Goal: Find specific page/section: Find specific page/section

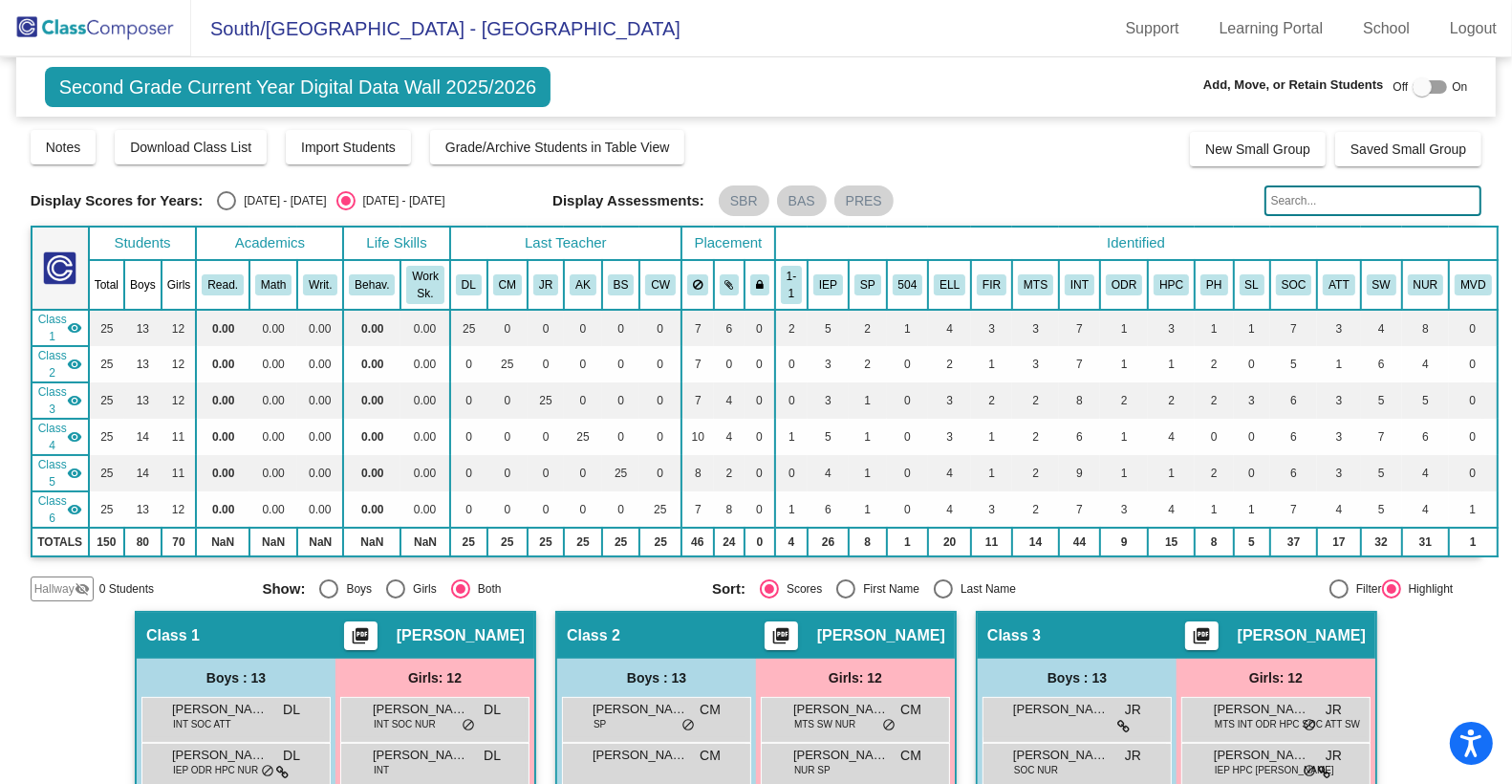
scroll to position [42, 0]
click at [116, 20] on img at bounding box center [96, 28] width 191 height 56
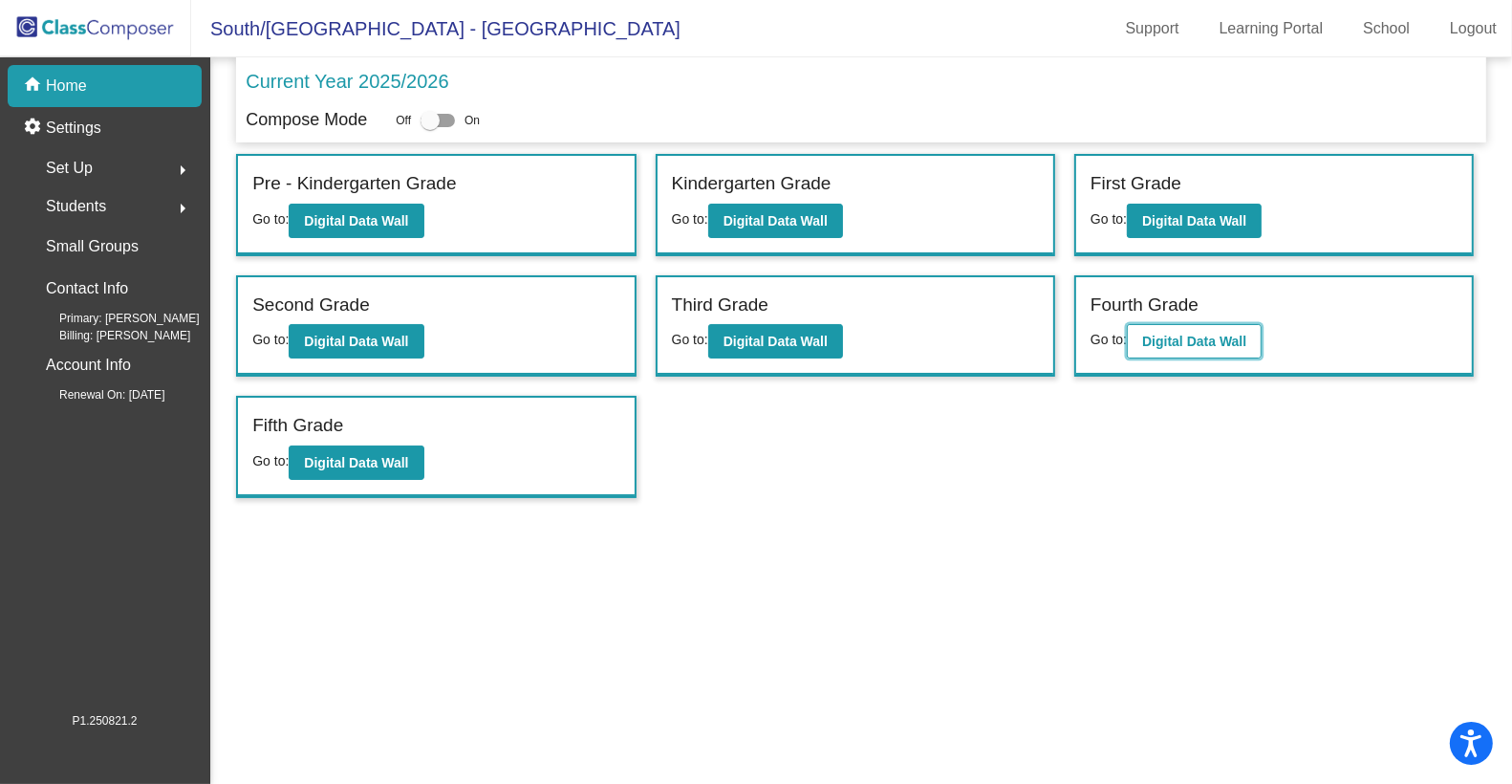
click at [1168, 342] on b "Digital Data Wall" at bounding box center [1194, 341] width 104 height 15
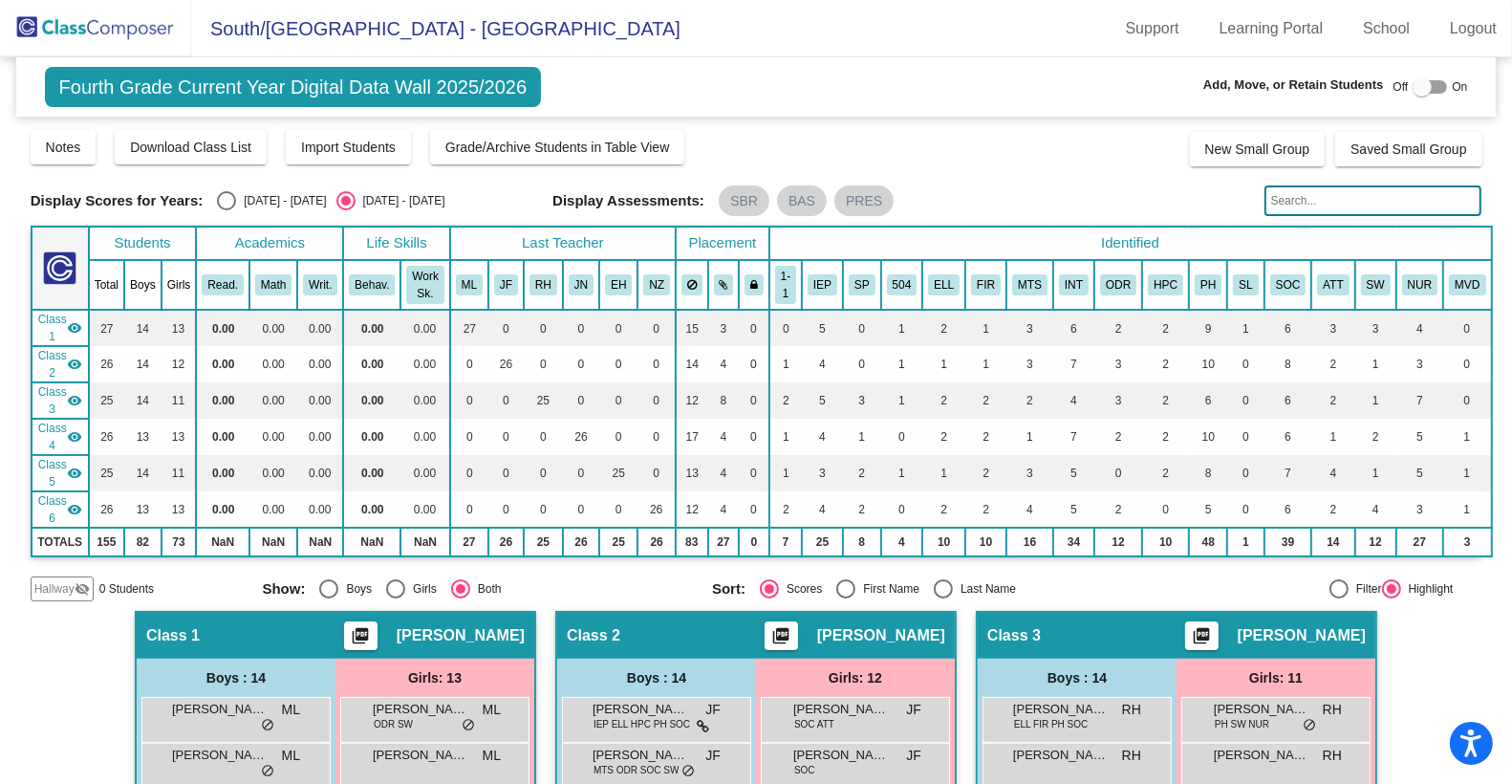
click at [84, 23] on img at bounding box center [96, 28] width 191 height 56
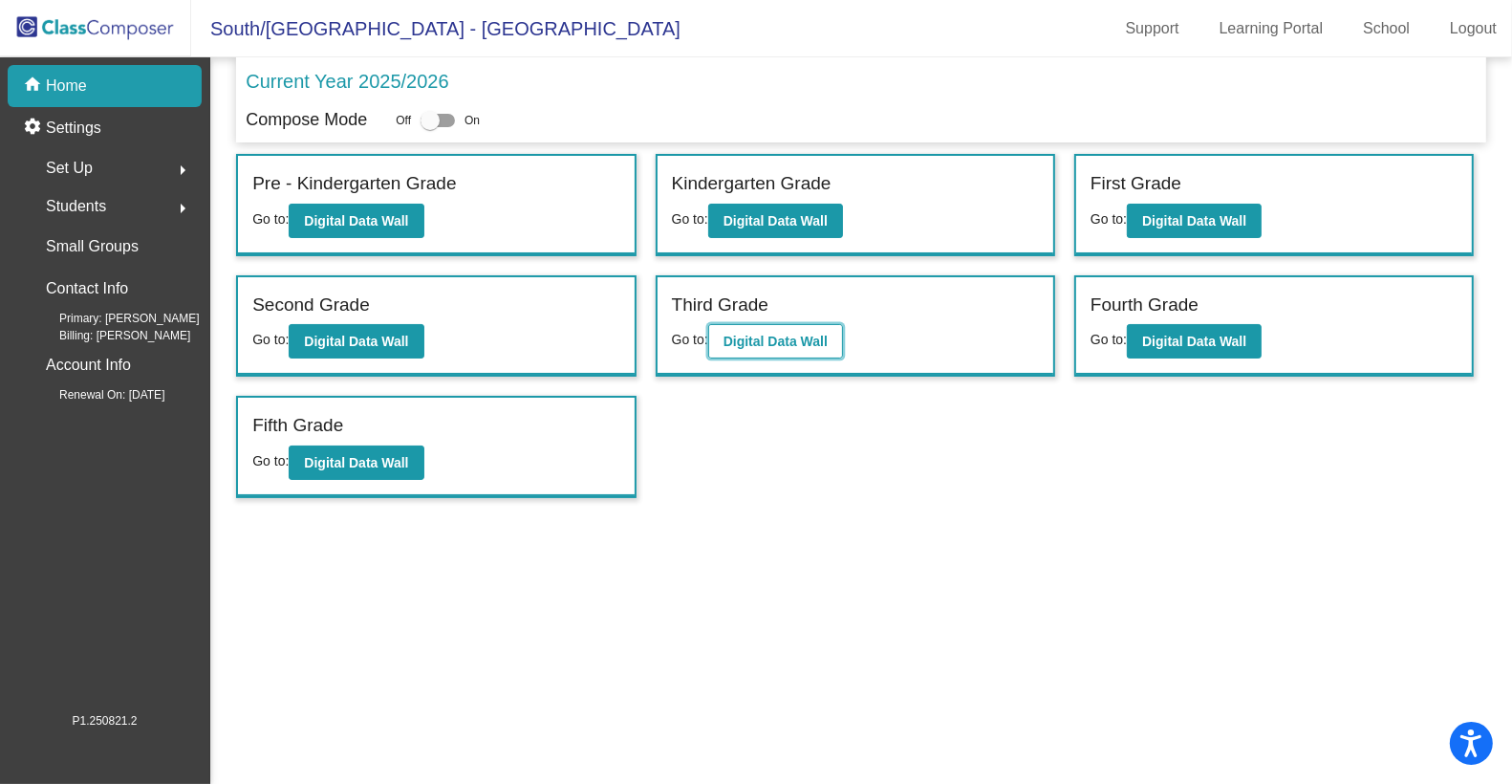
click at [815, 333] on b "Digital Data Wall" at bounding box center [775, 341] width 104 height 15
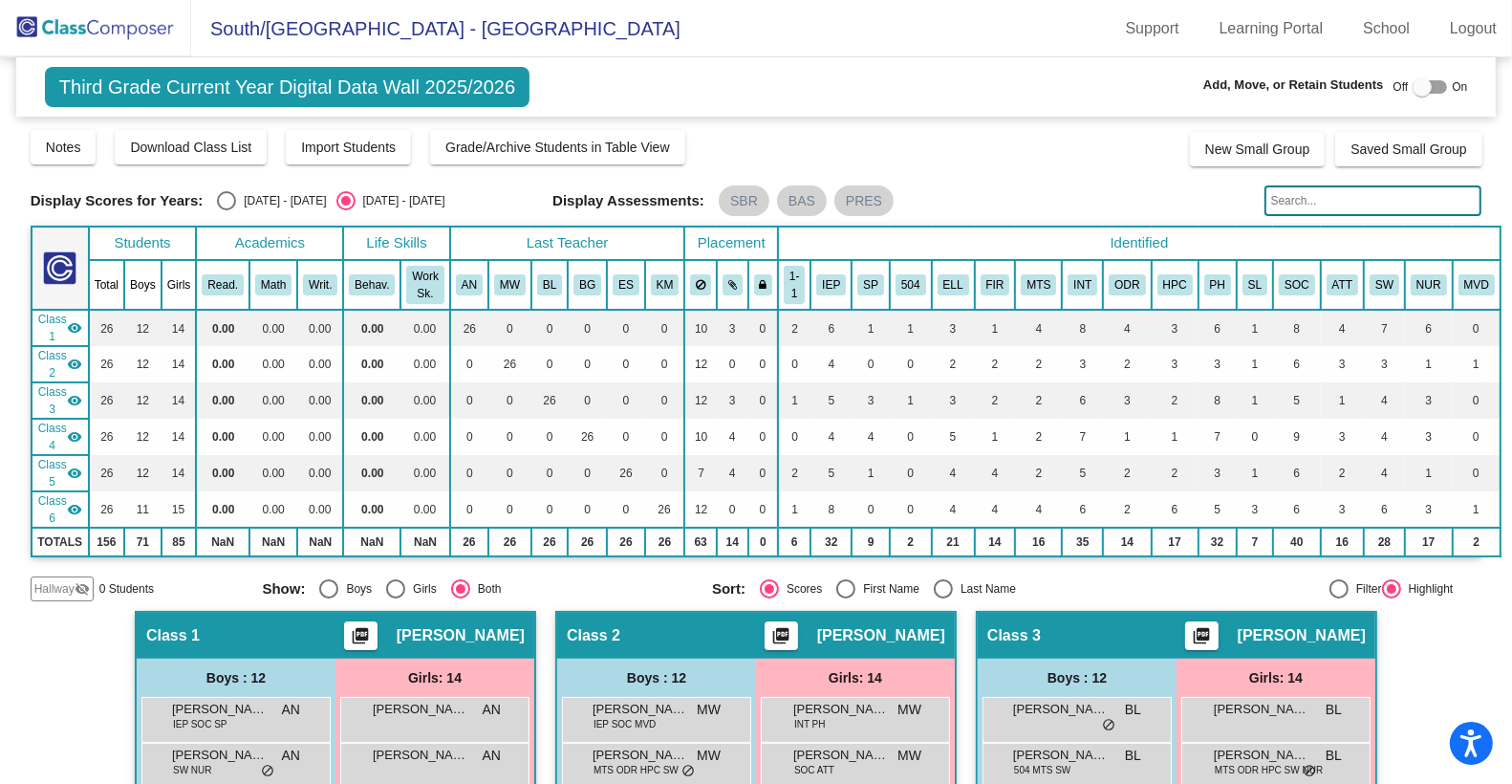
click at [1323, 201] on input "text" at bounding box center [1374, 201] width 218 height 31
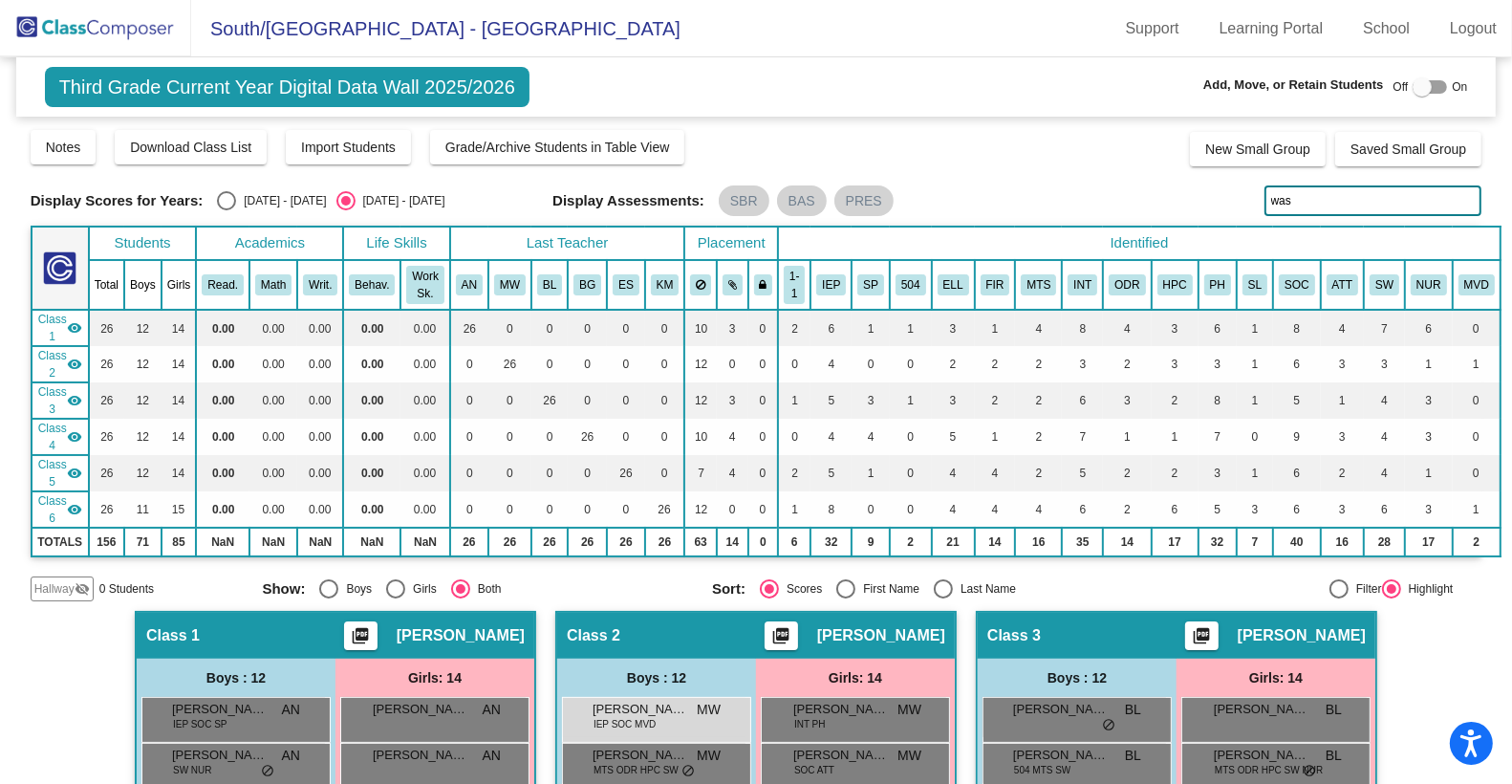
type input "wash"
click at [133, 27] on img at bounding box center [96, 28] width 191 height 56
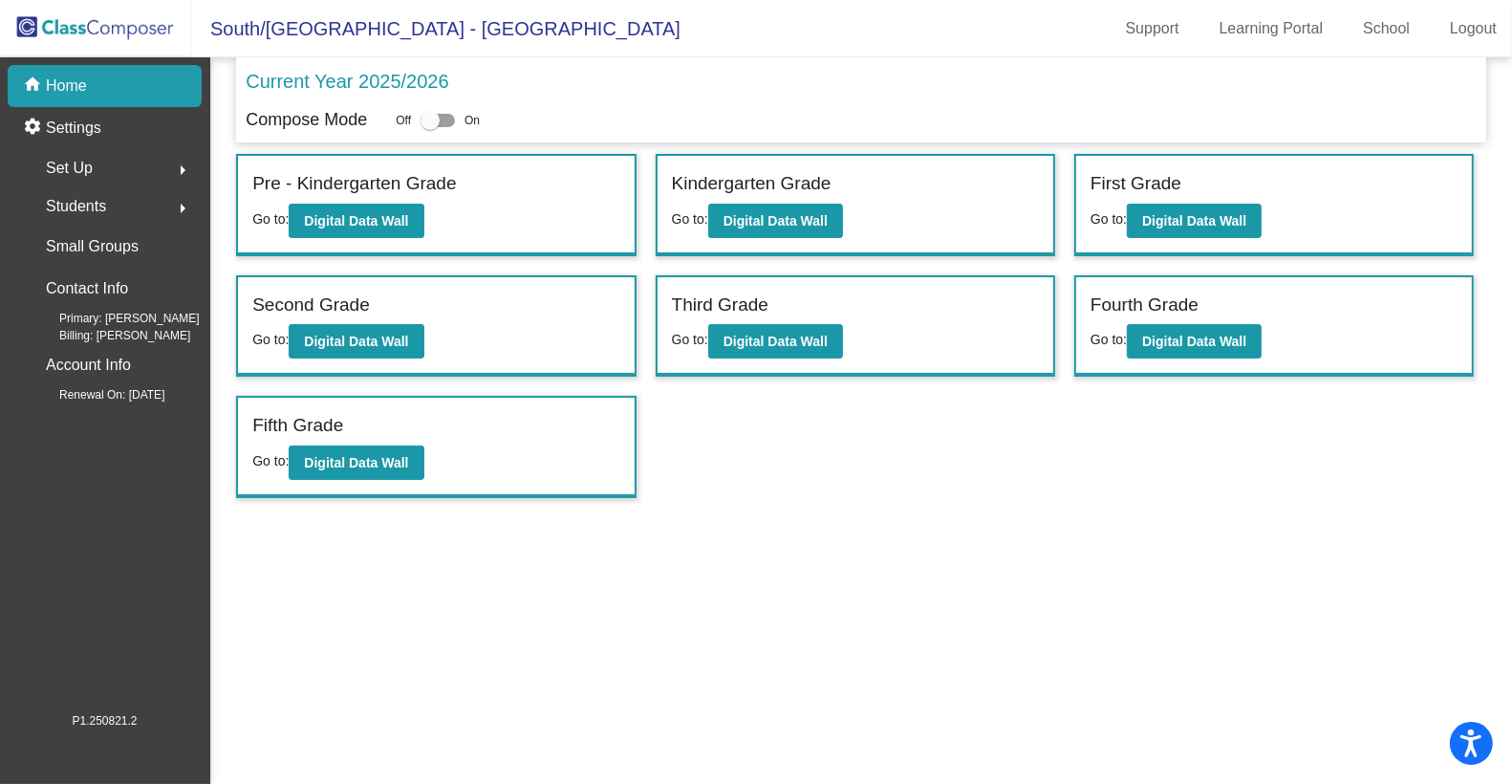
click at [131, 208] on div "Students arrow_right" at bounding box center [110, 207] width 182 height 39
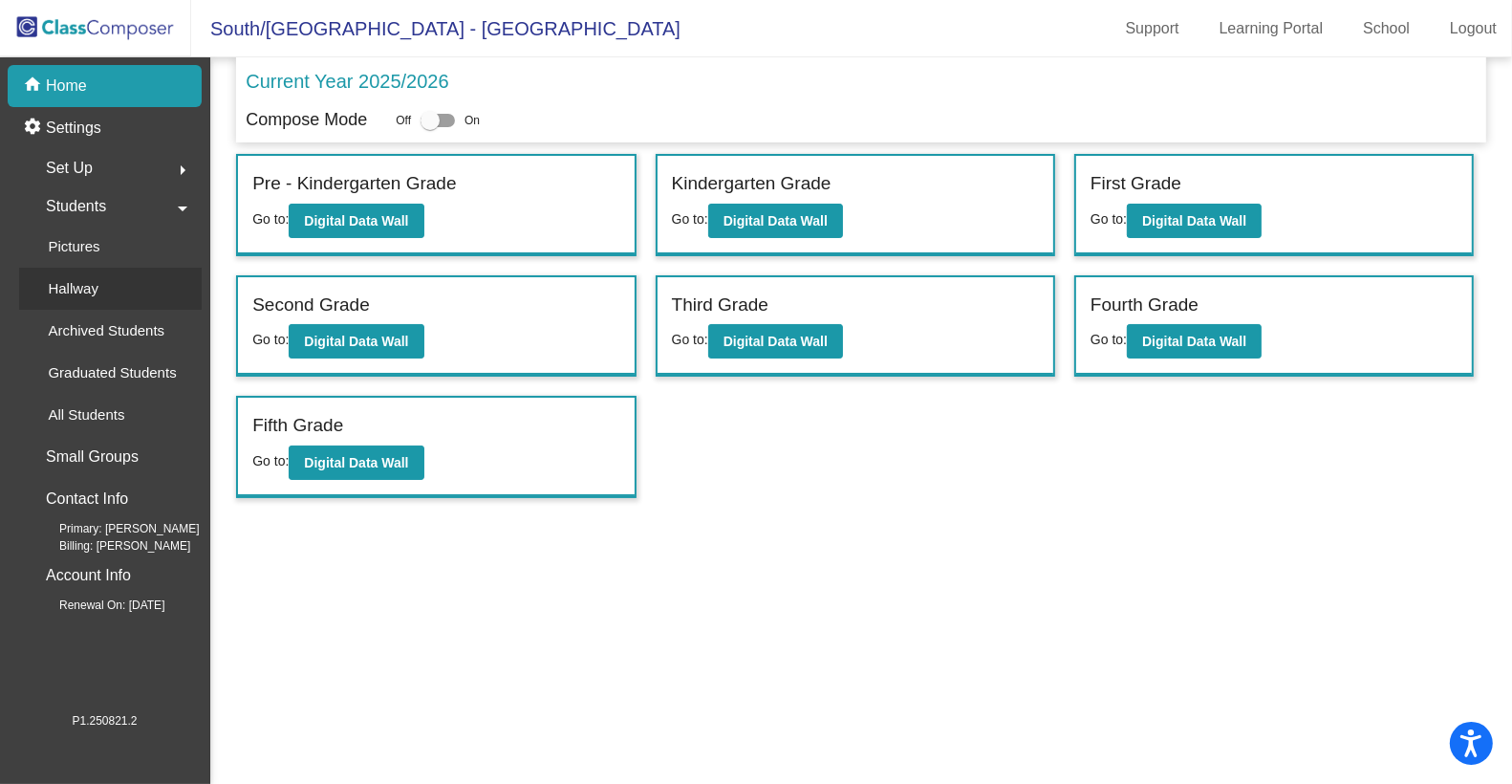
click at [104, 280] on div "Hallway" at bounding box center [67, 289] width 95 height 42
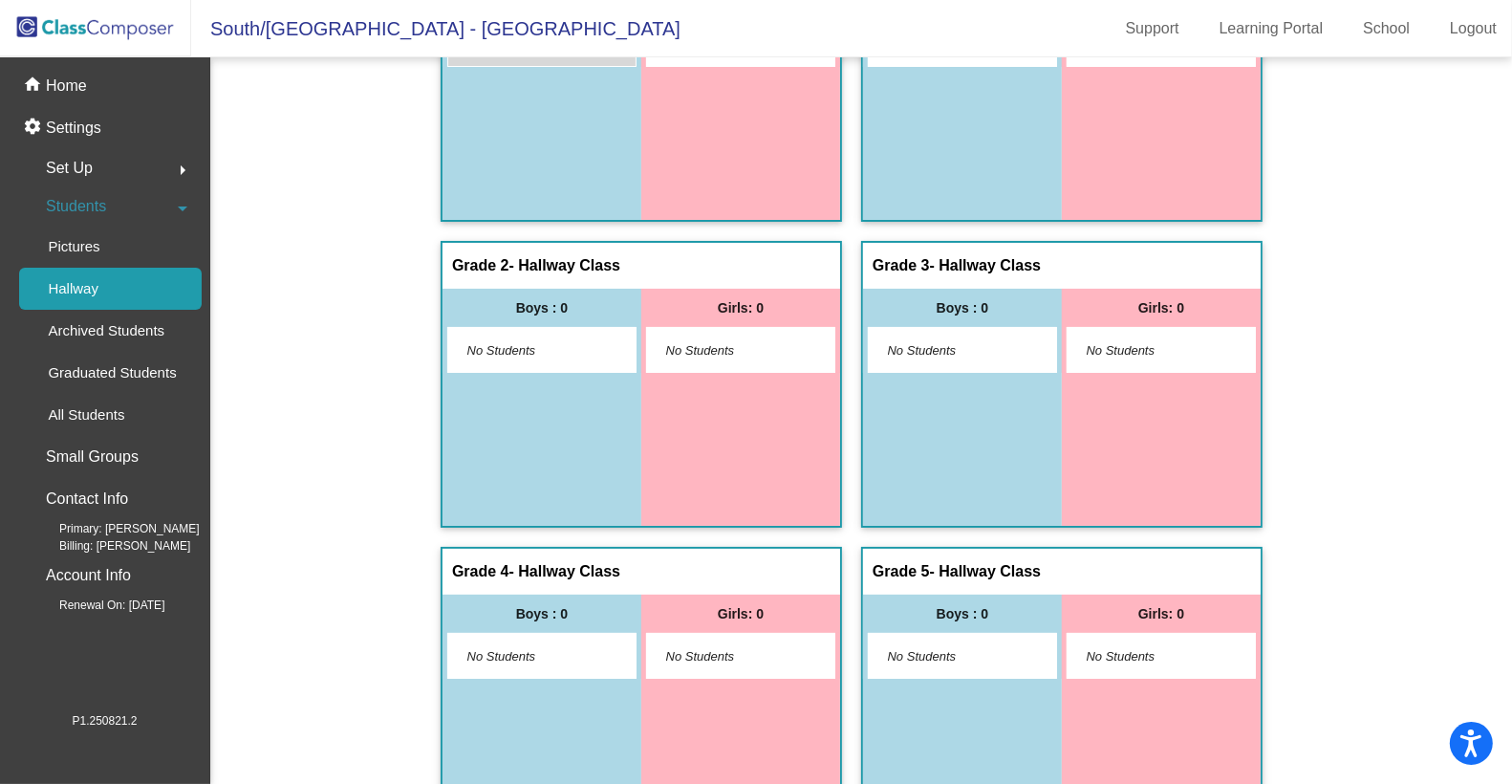
scroll to position [402, 0]
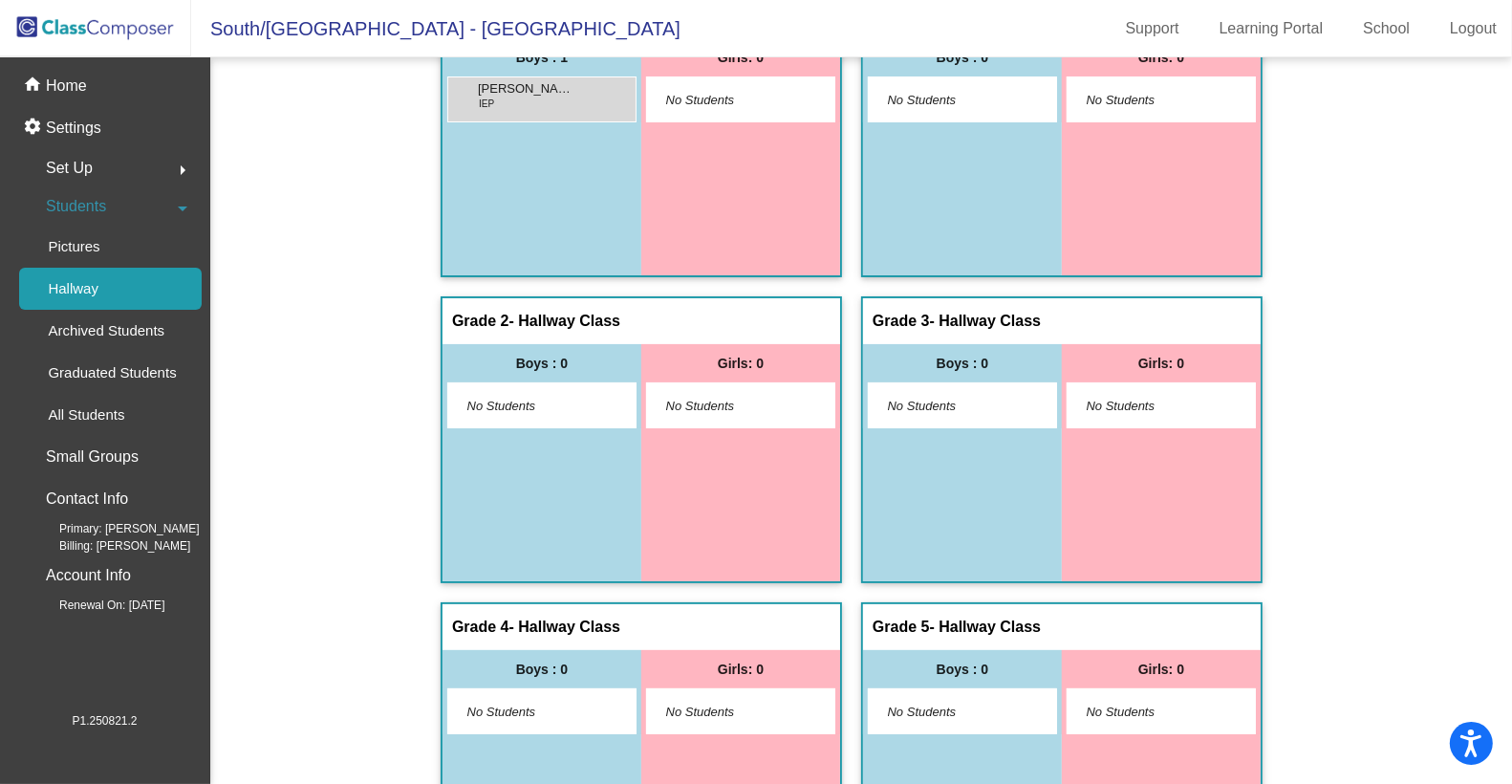
click at [98, 30] on img at bounding box center [96, 28] width 191 height 56
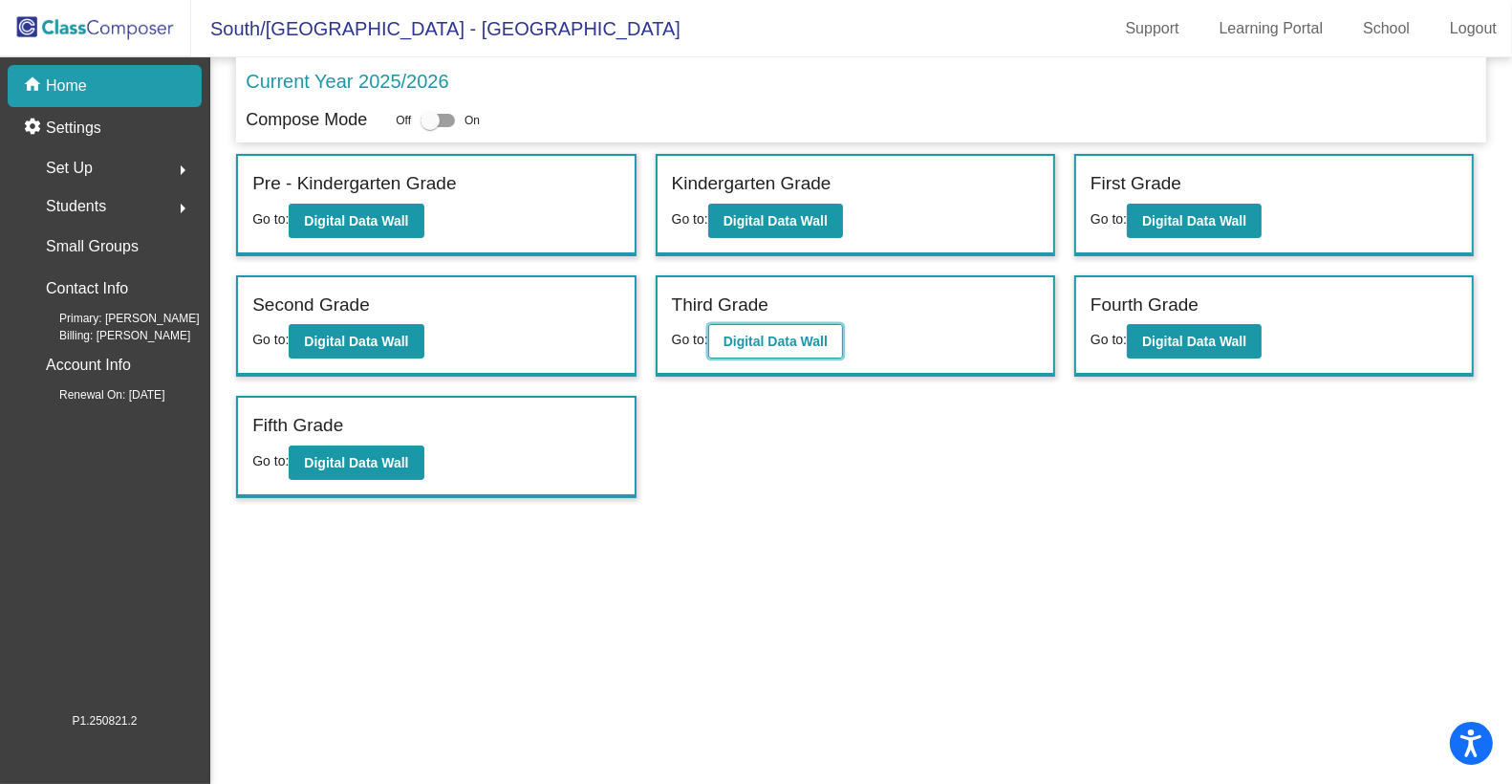
click at [741, 338] on b "Digital Data Wall" at bounding box center [775, 341] width 104 height 15
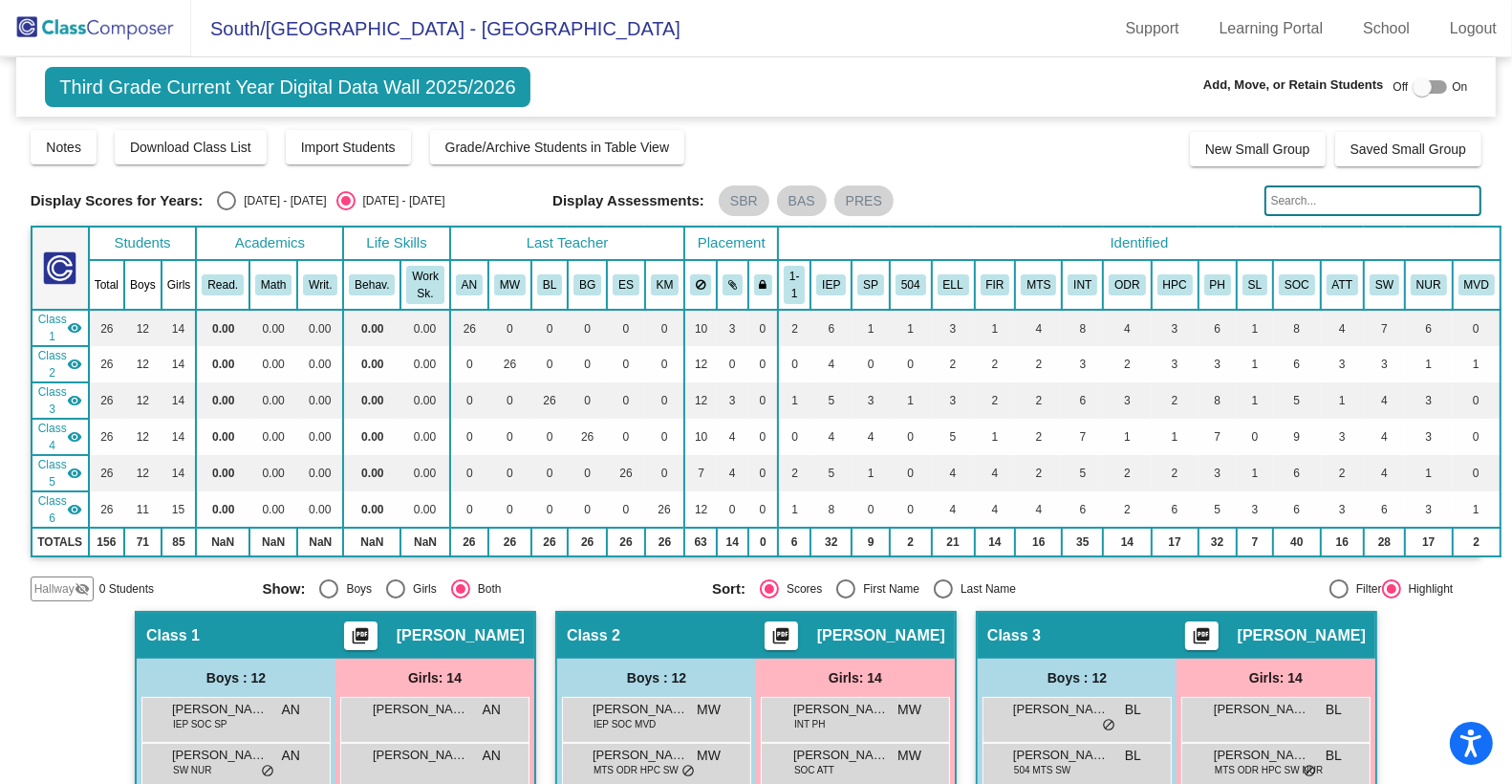
click at [1289, 207] on input "text" at bounding box center [1374, 201] width 218 height 31
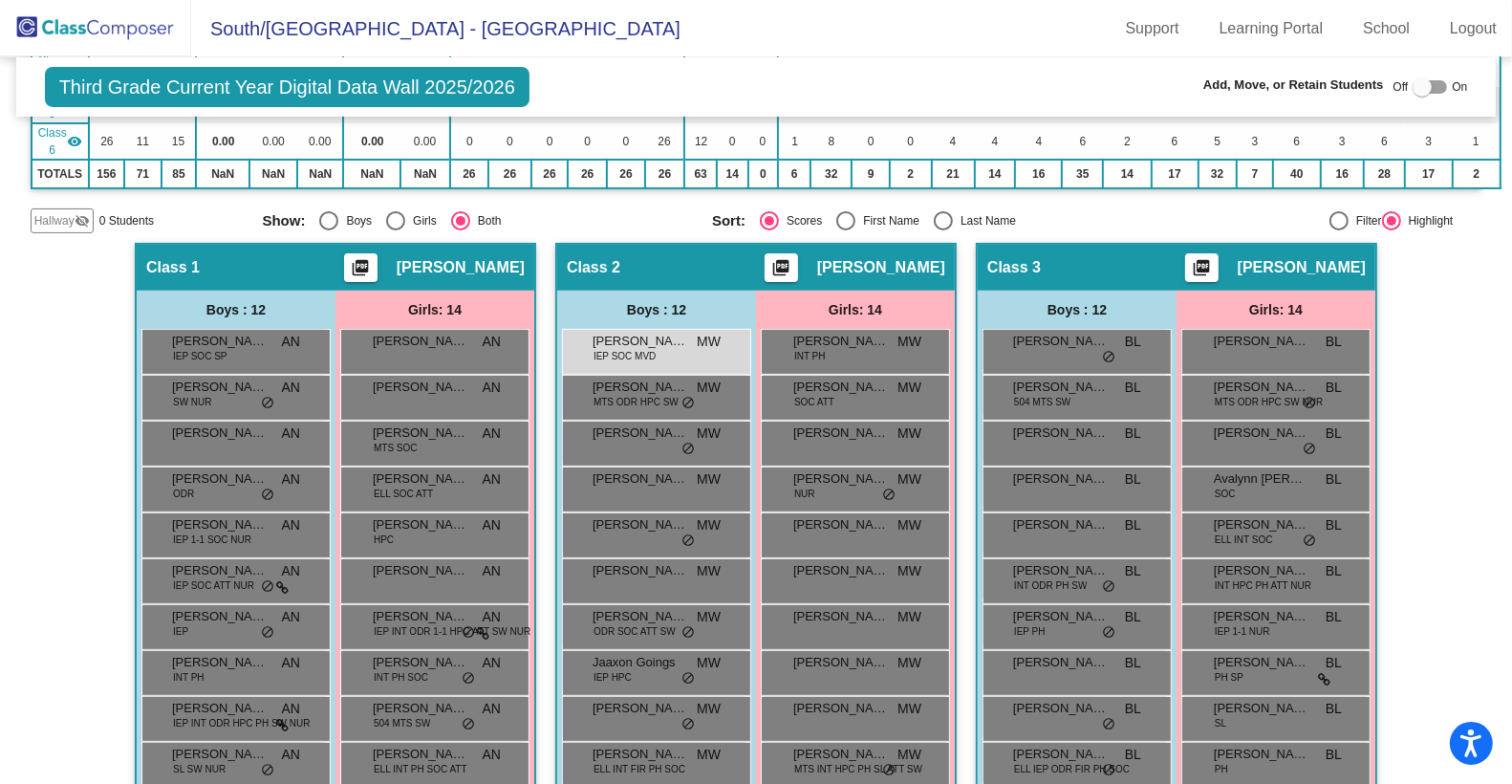
scroll to position [361, 0]
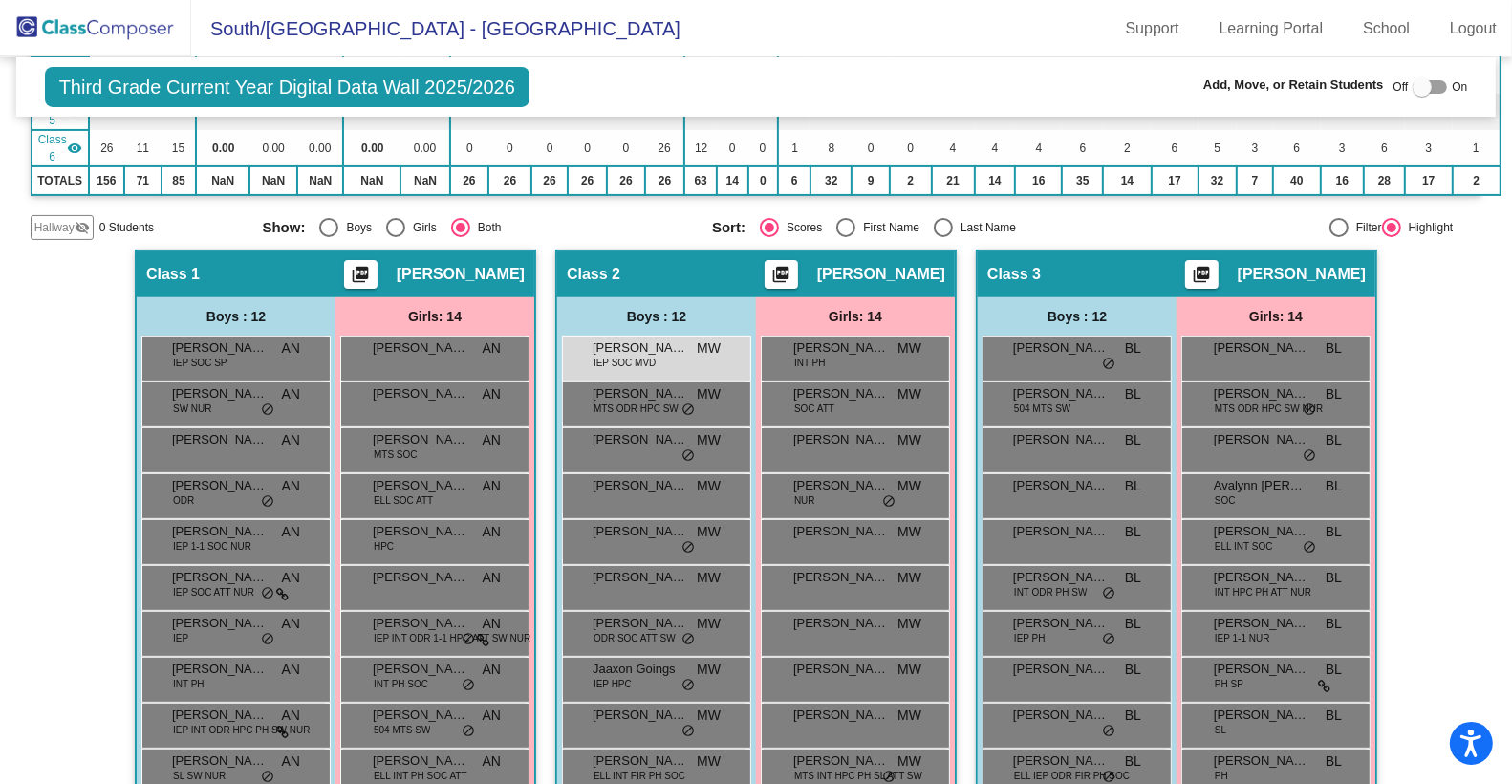
type input "wash"
click at [77, 220] on mat-icon "visibility_off" at bounding box center [82, 228] width 15 height 15
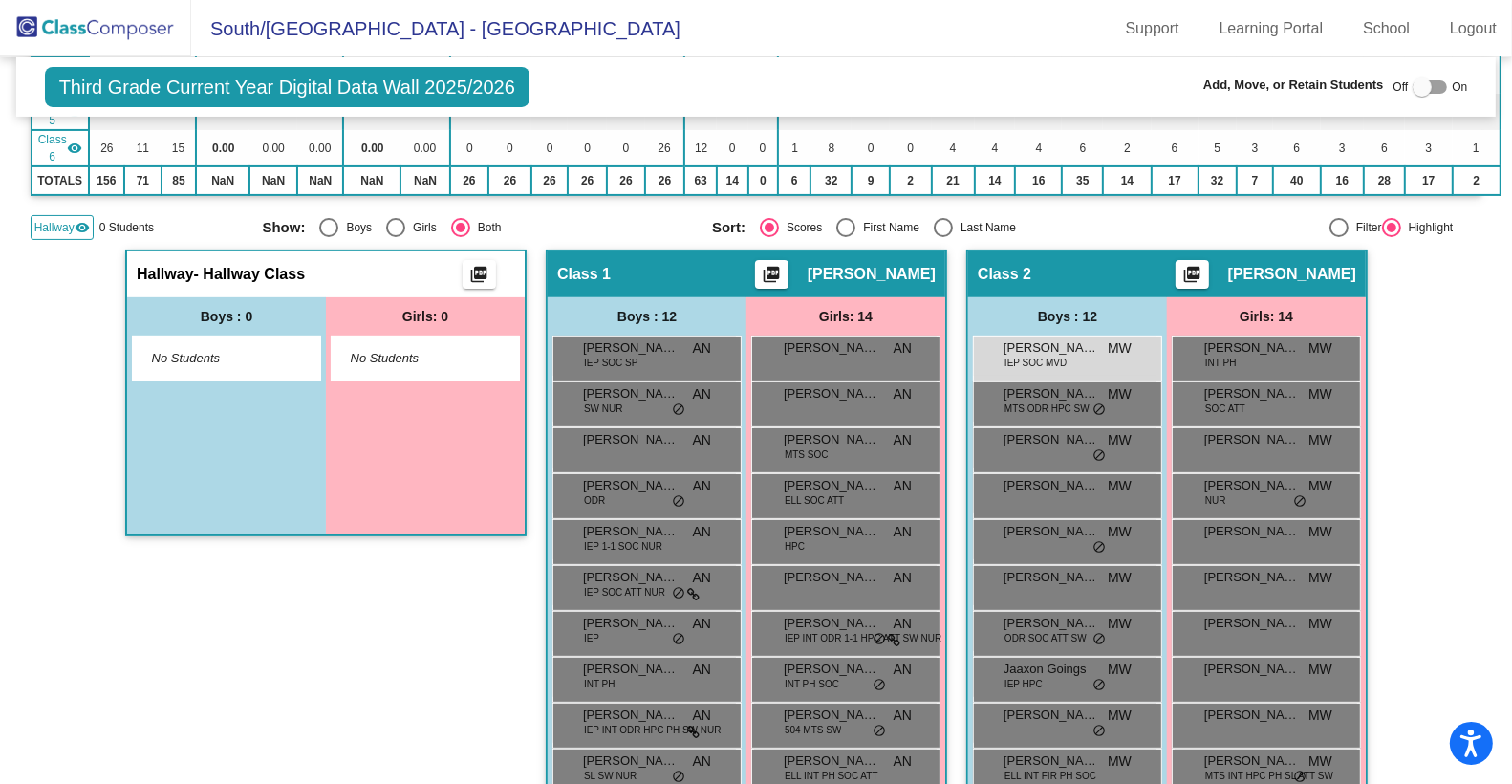
scroll to position [0, 0]
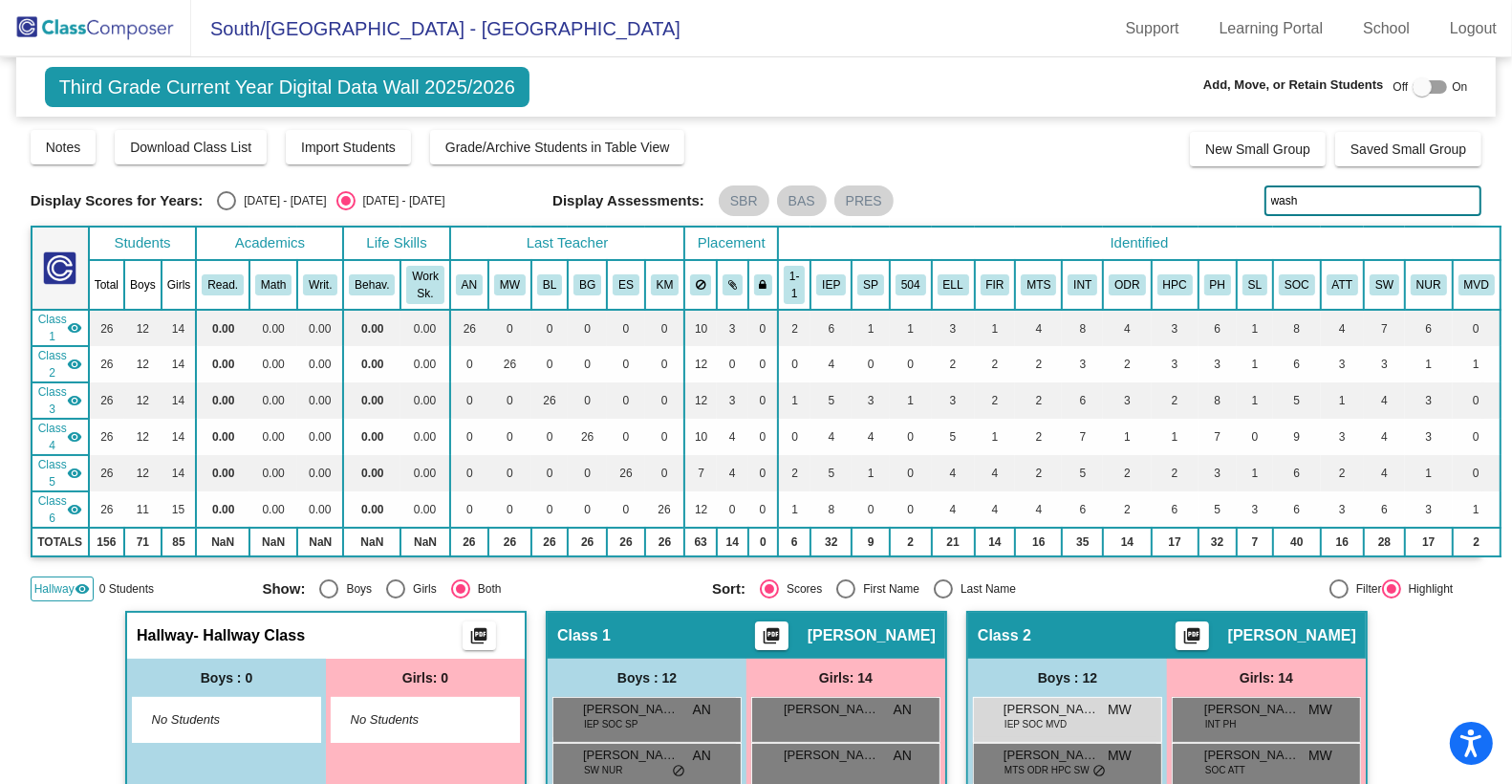
click at [1420, 86] on div at bounding box center [1422, 87] width 19 height 19
checkbox input "true"
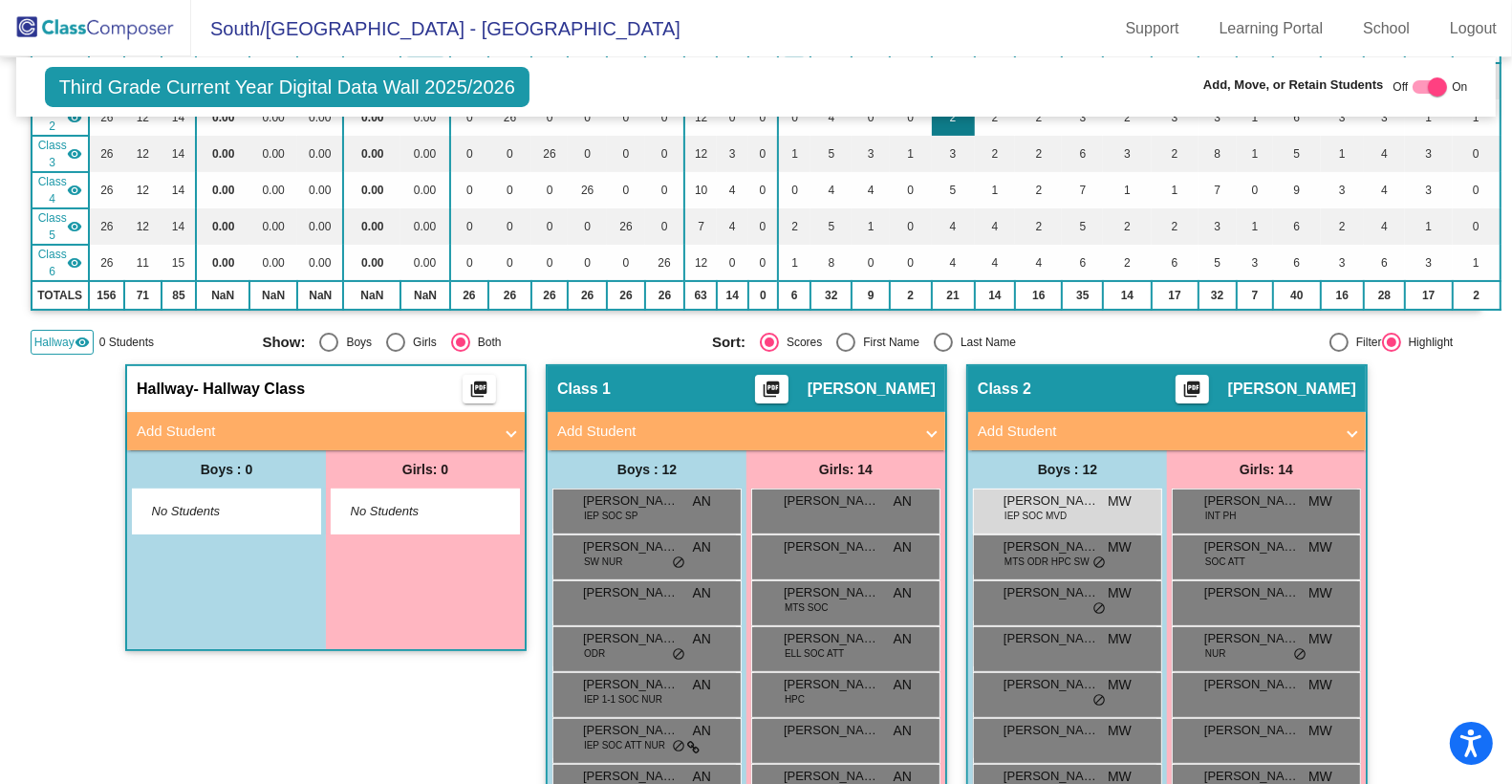
scroll to position [250, 0]
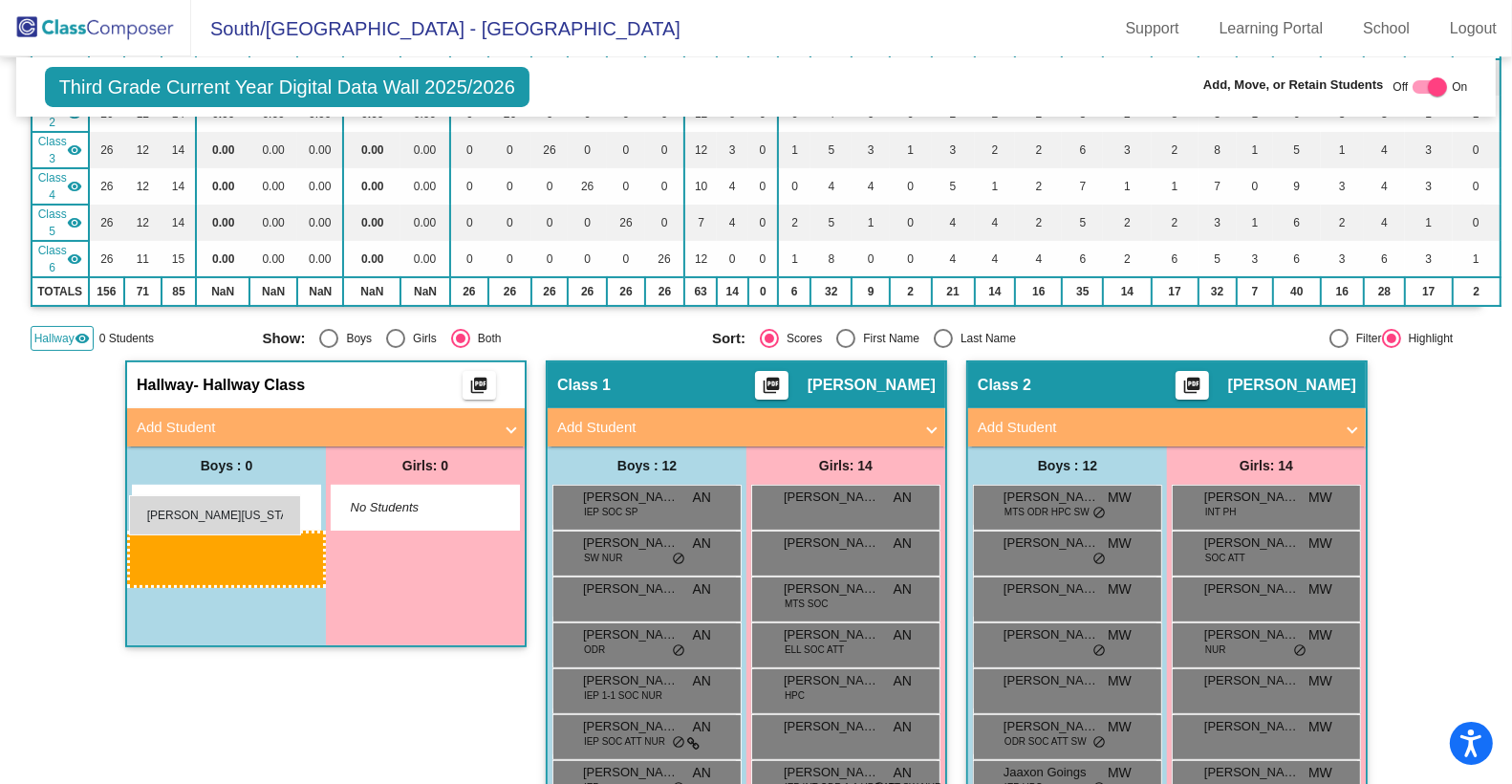
drag, startPoint x: 1021, startPoint y: 506, endPoint x: 129, endPoint y: 495, distance: 892.1
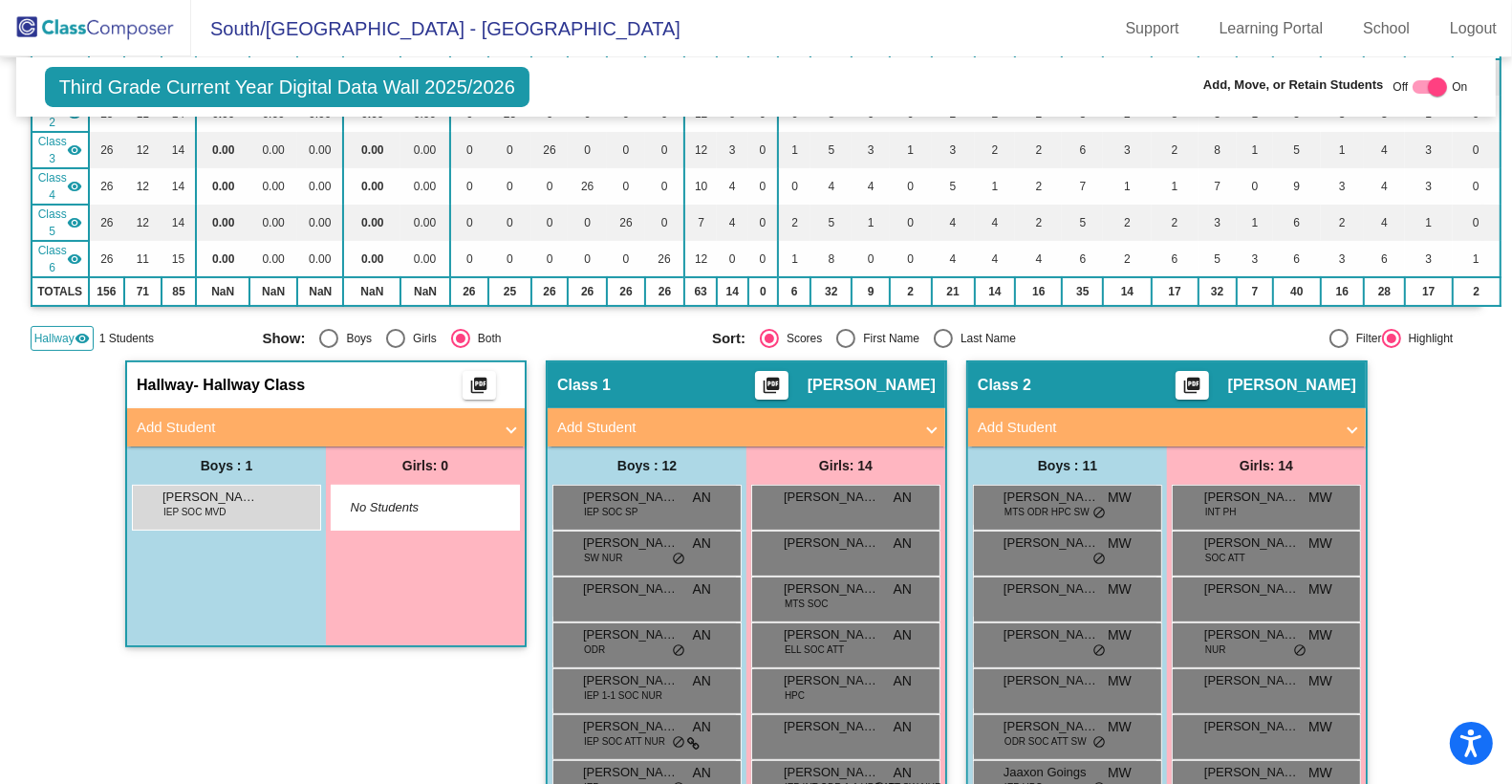
click at [100, 28] on img at bounding box center [96, 28] width 191 height 56
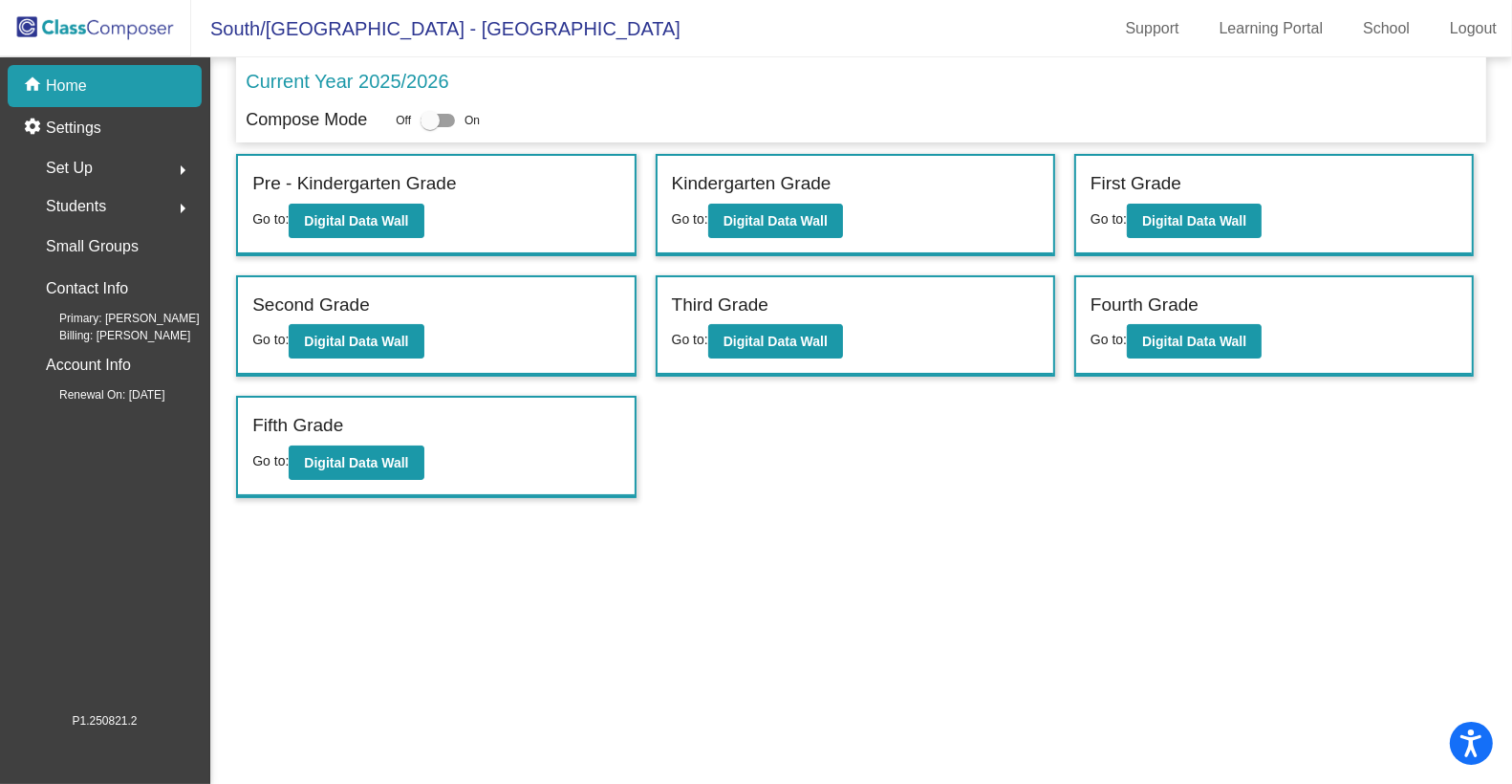
click at [138, 210] on div "Students arrow_right" at bounding box center [110, 207] width 182 height 39
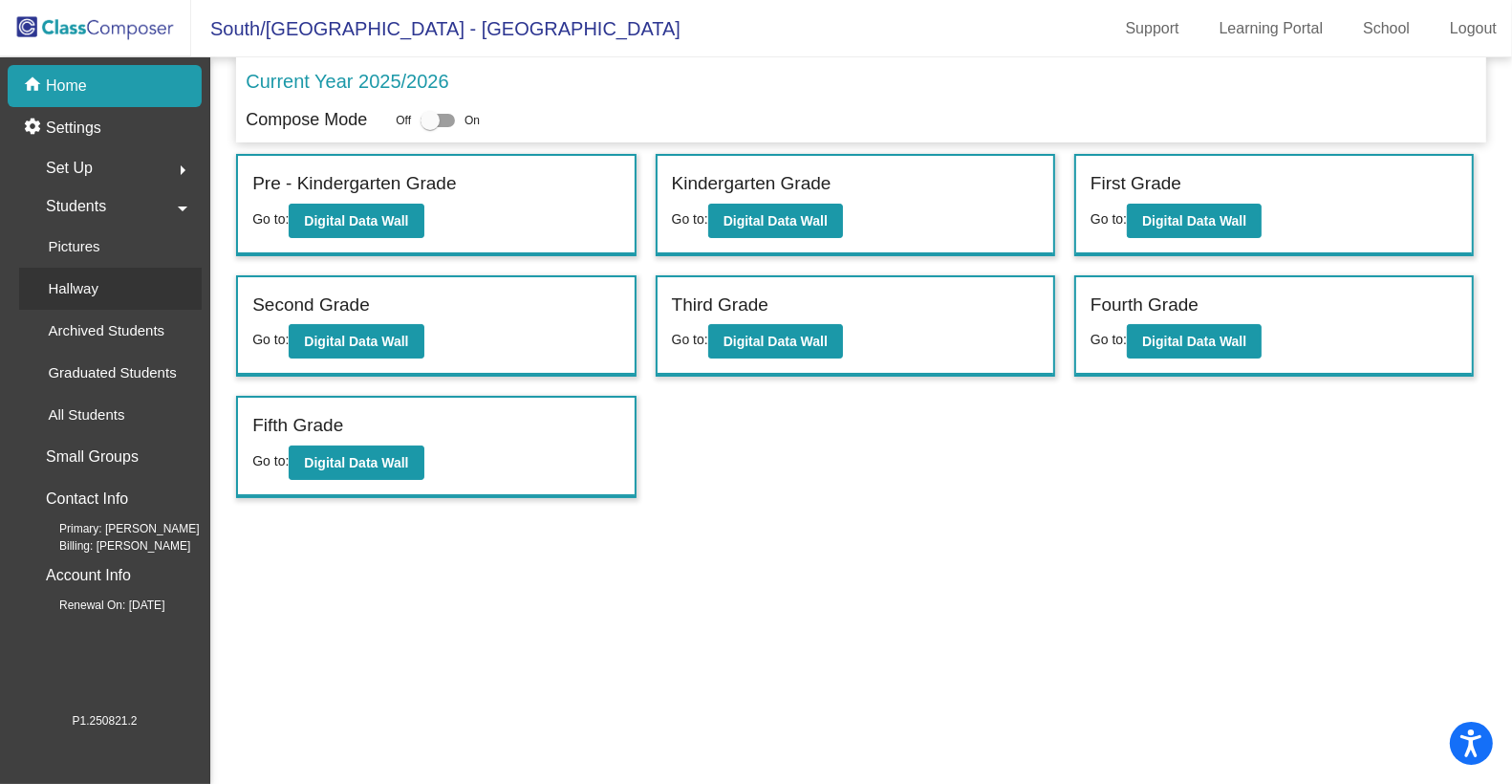
click at [81, 297] on p "Hallway" at bounding box center [72, 289] width 50 height 23
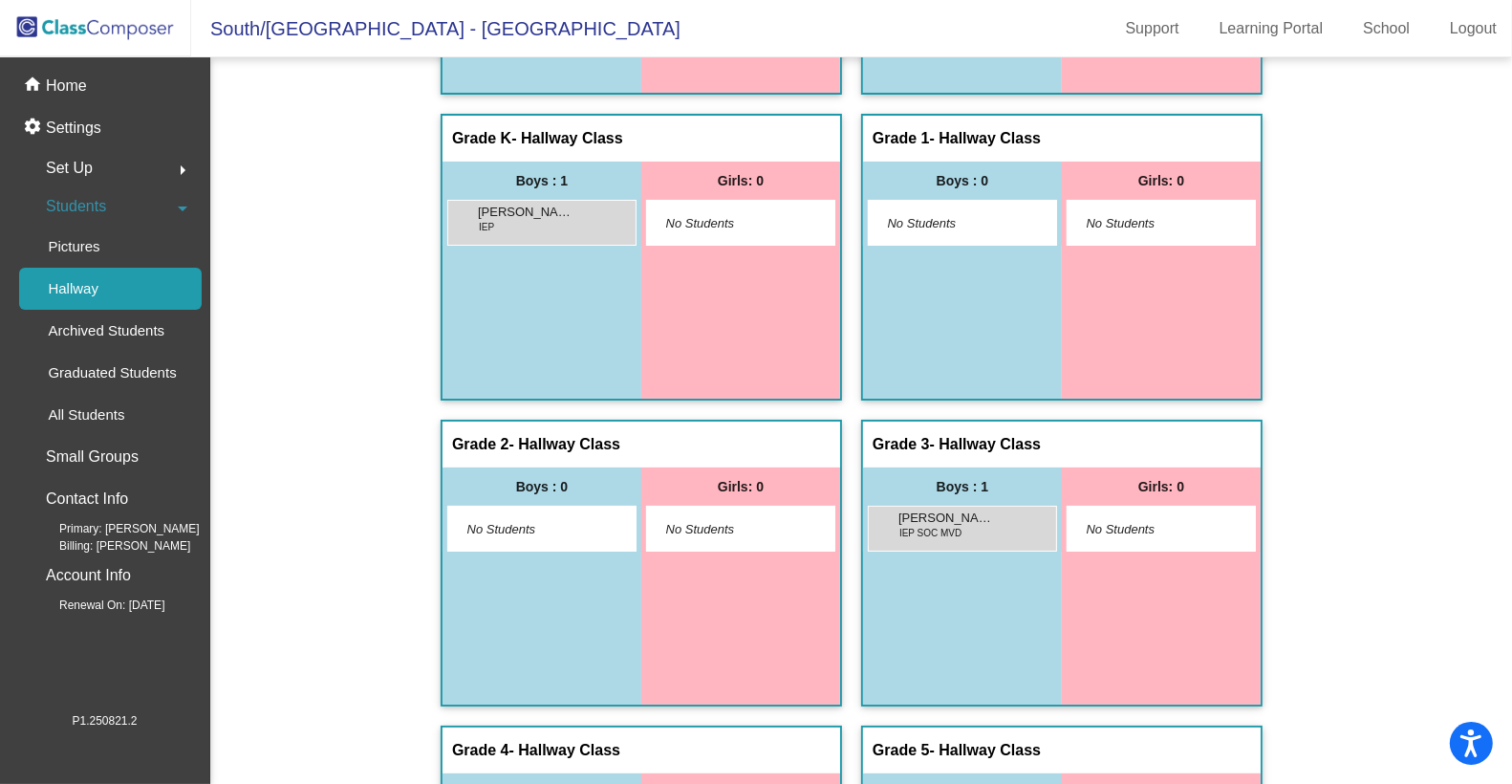
scroll to position [282, 0]
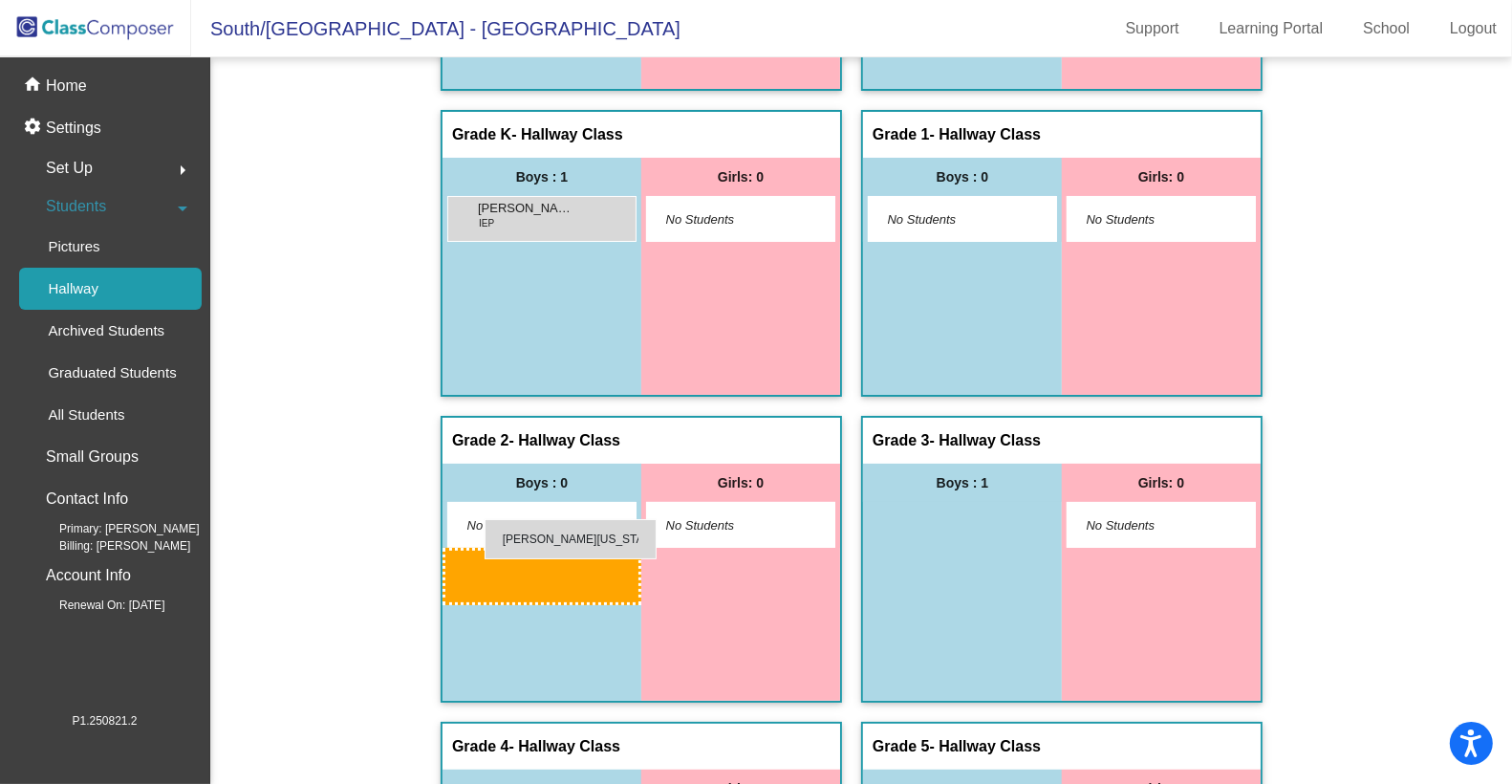
drag, startPoint x: 921, startPoint y: 522, endPoint x: 466, endPoint y: 518, distance: 455.0
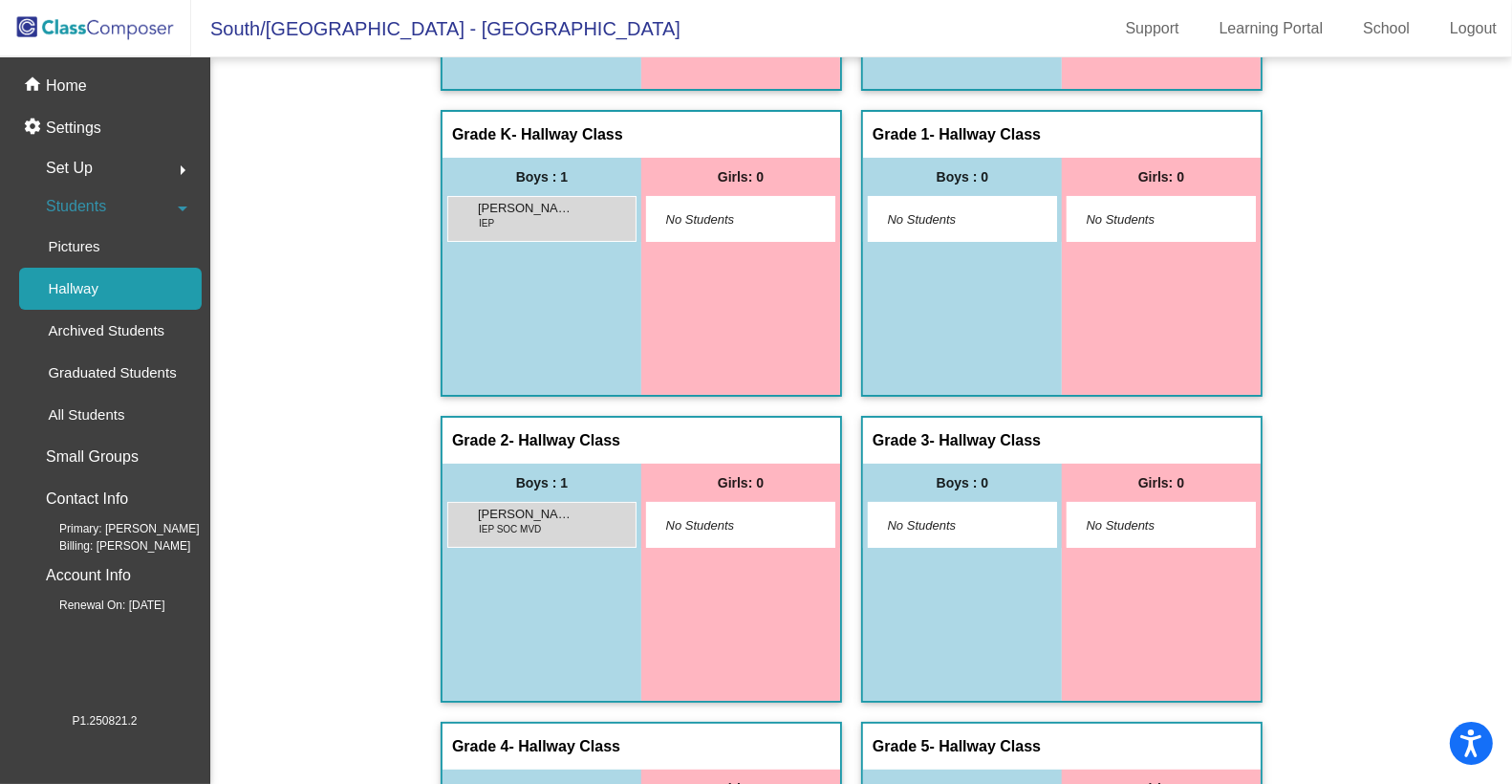
click at [103, 29] on img at bounding box center [96, 28] width 191 height 56
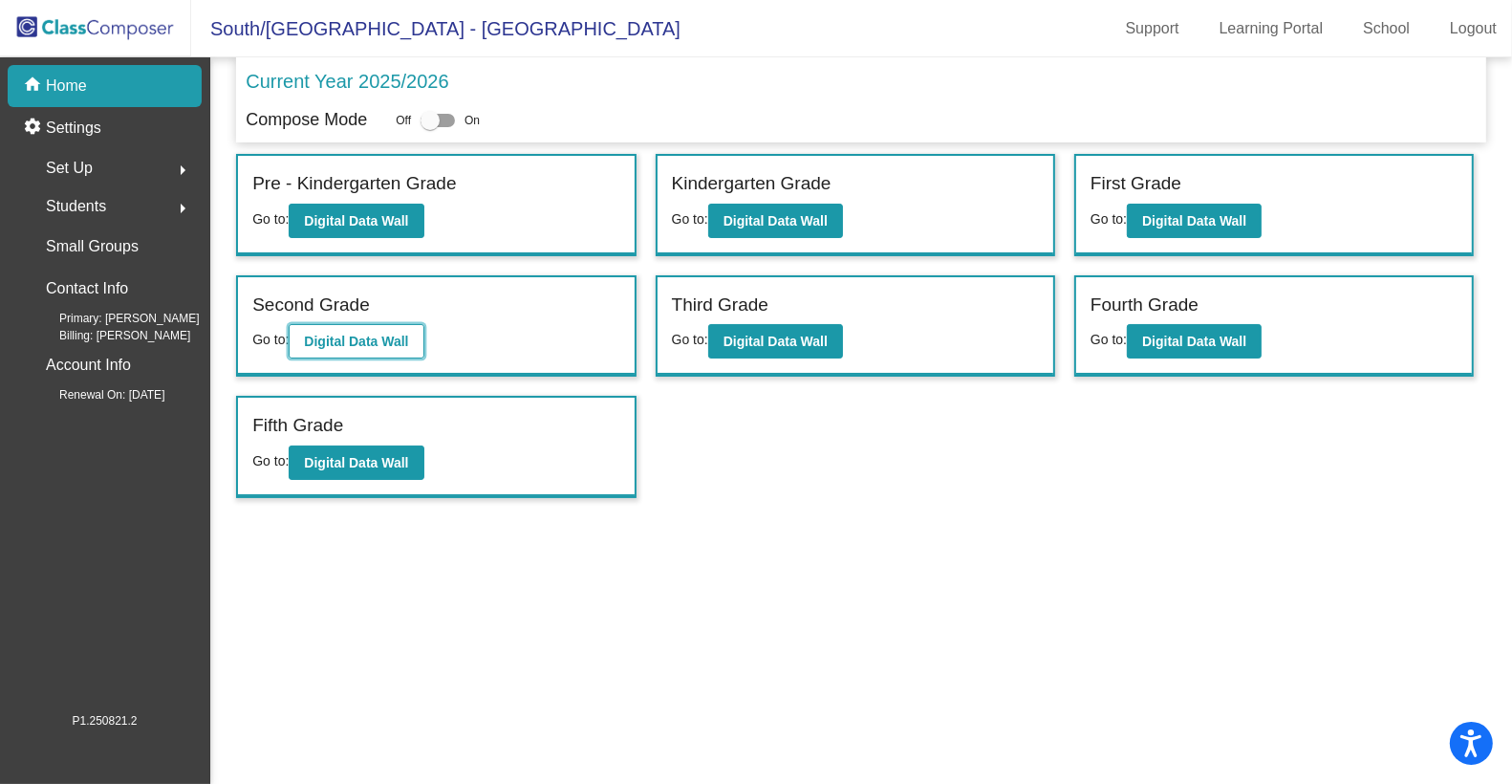
click at [408, 334] on b "Digital Data Wall" at bounding box center [356, 341] width 104 height 15
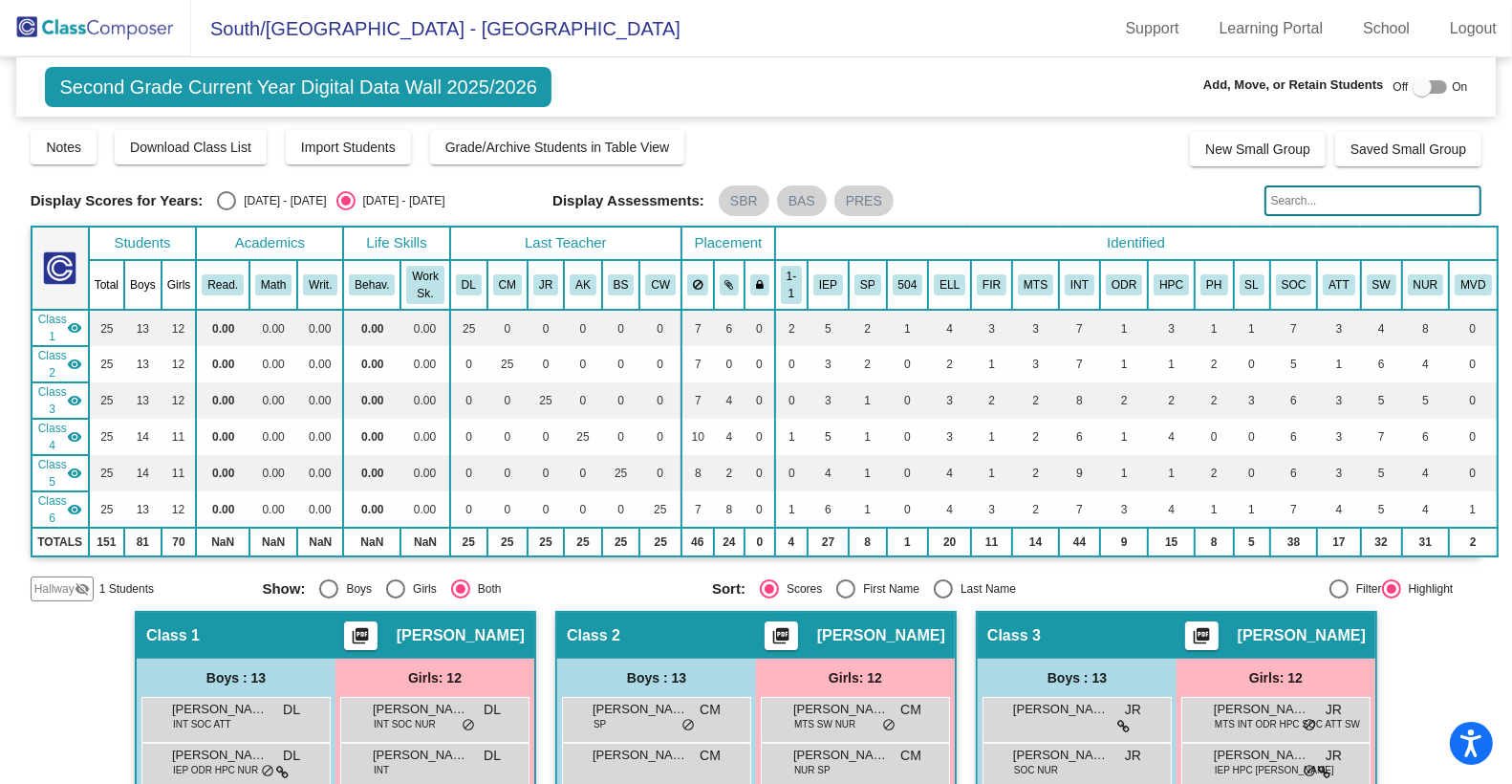
click at [88, 581] on mat-icon "visibility_off" at bounding box center [82, 589] width 15 height 15
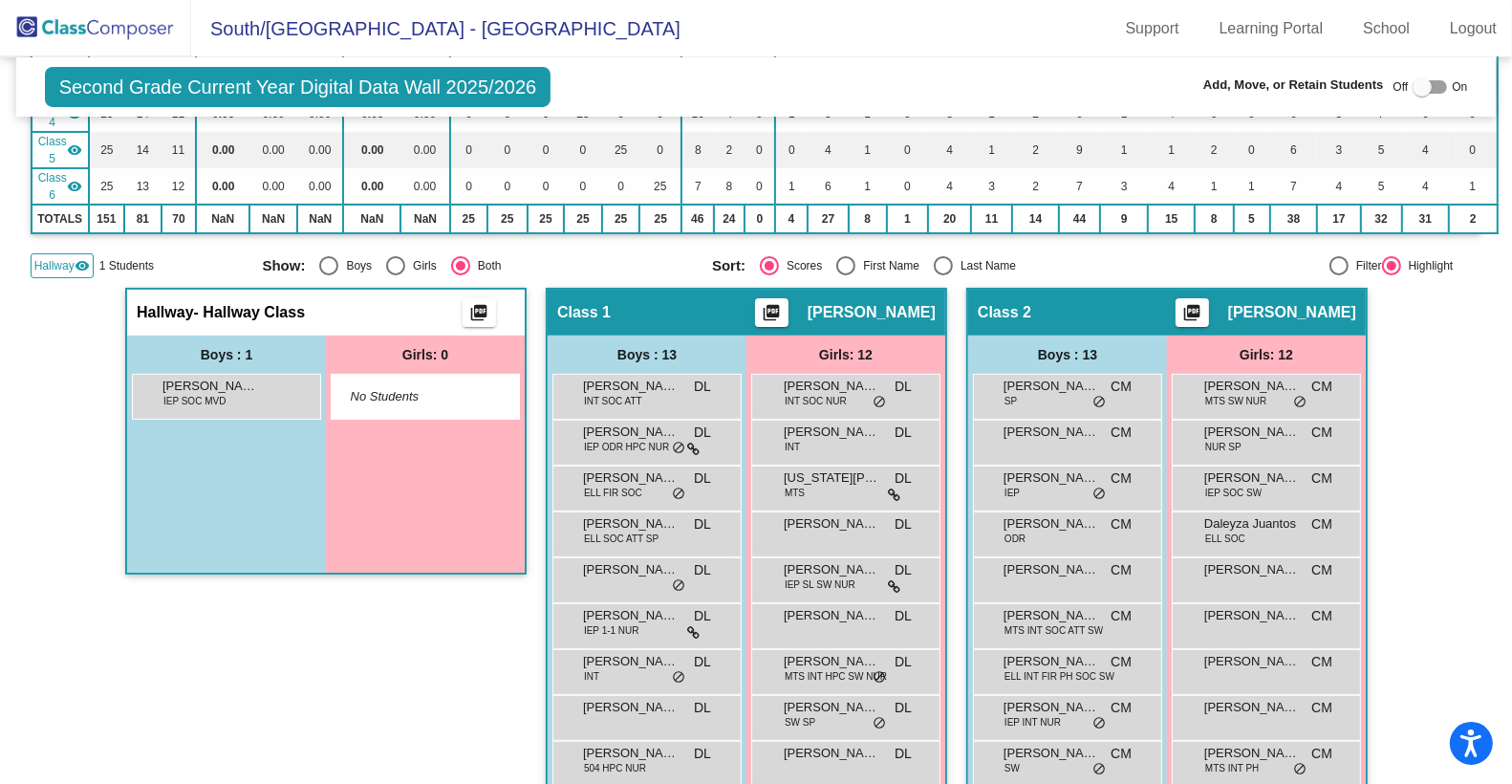
scroll to position [334, 0]
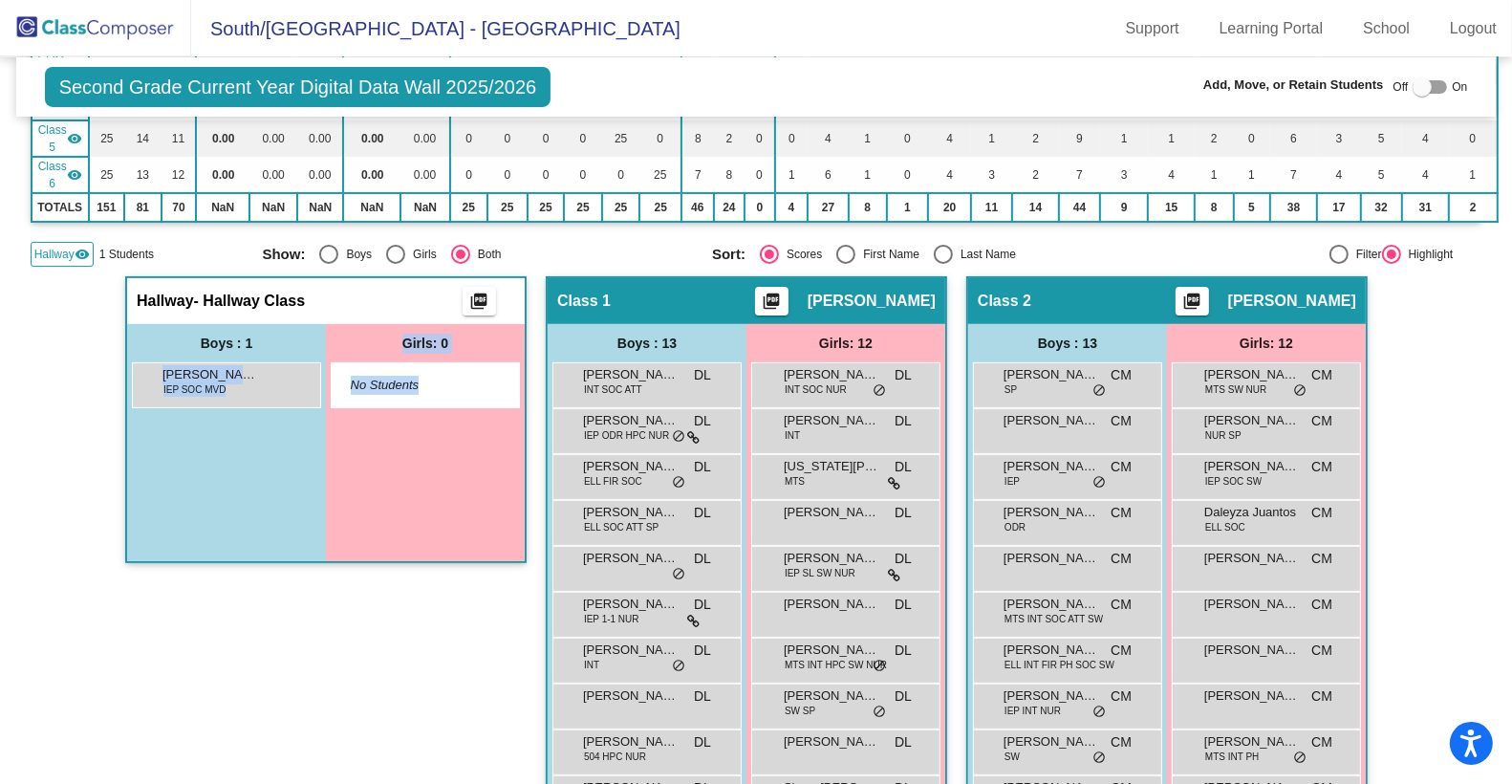
drag, startPoint x: 235, startPoint y: 382, endPoint x: 407, endPoint y: 491, distance: 203.6
click at [407, 491] on div "Boys : 1 Aiden [US_STATE] IEP SOC MVD lock do_not_disturb_alt Girls: 0 No Stude…" at bounding box center [326, 443] width 398 height 238
click at [407, 491] on div "Girls: 0 No Students" at bounding box center [426, 443] width 199 height 238
click at [1422, 90] on div at bounding box center [1422, 87] width 19 height 19
checkbox input "true"
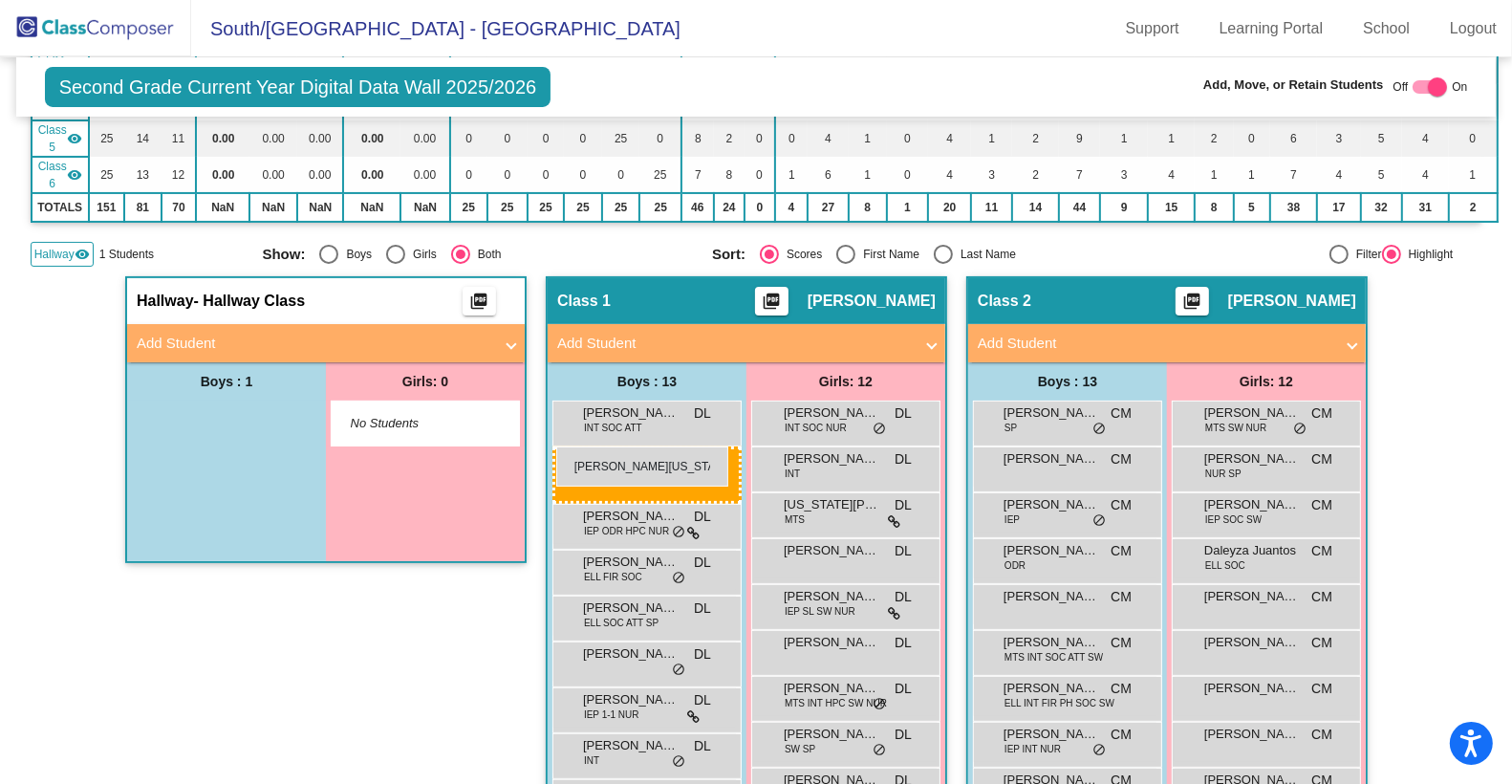
drag, startPoint x: 242, startPoint y: 427, endPoint x: 556, endPoint y: 446, distance: 314.6
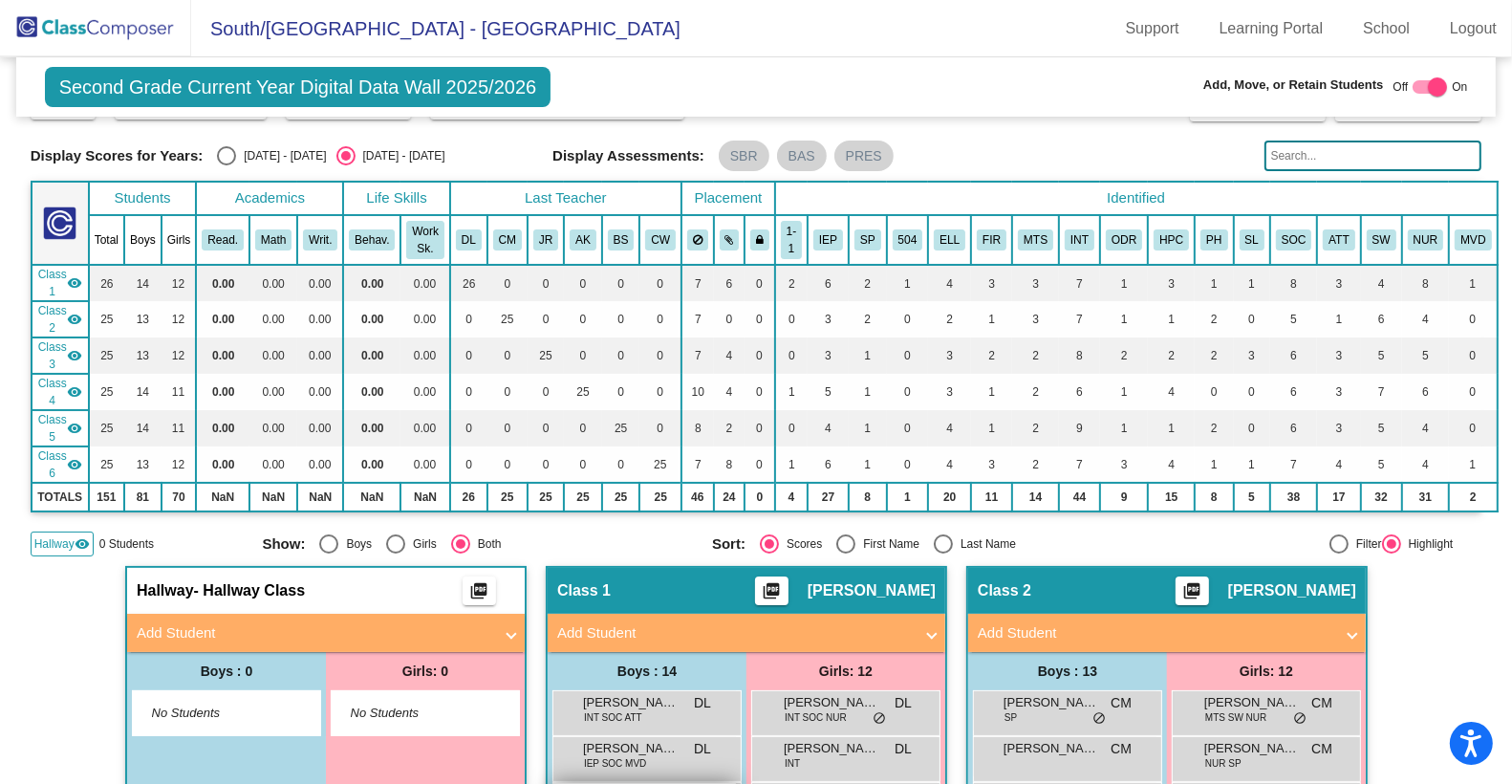
scroll to position [0, 0]
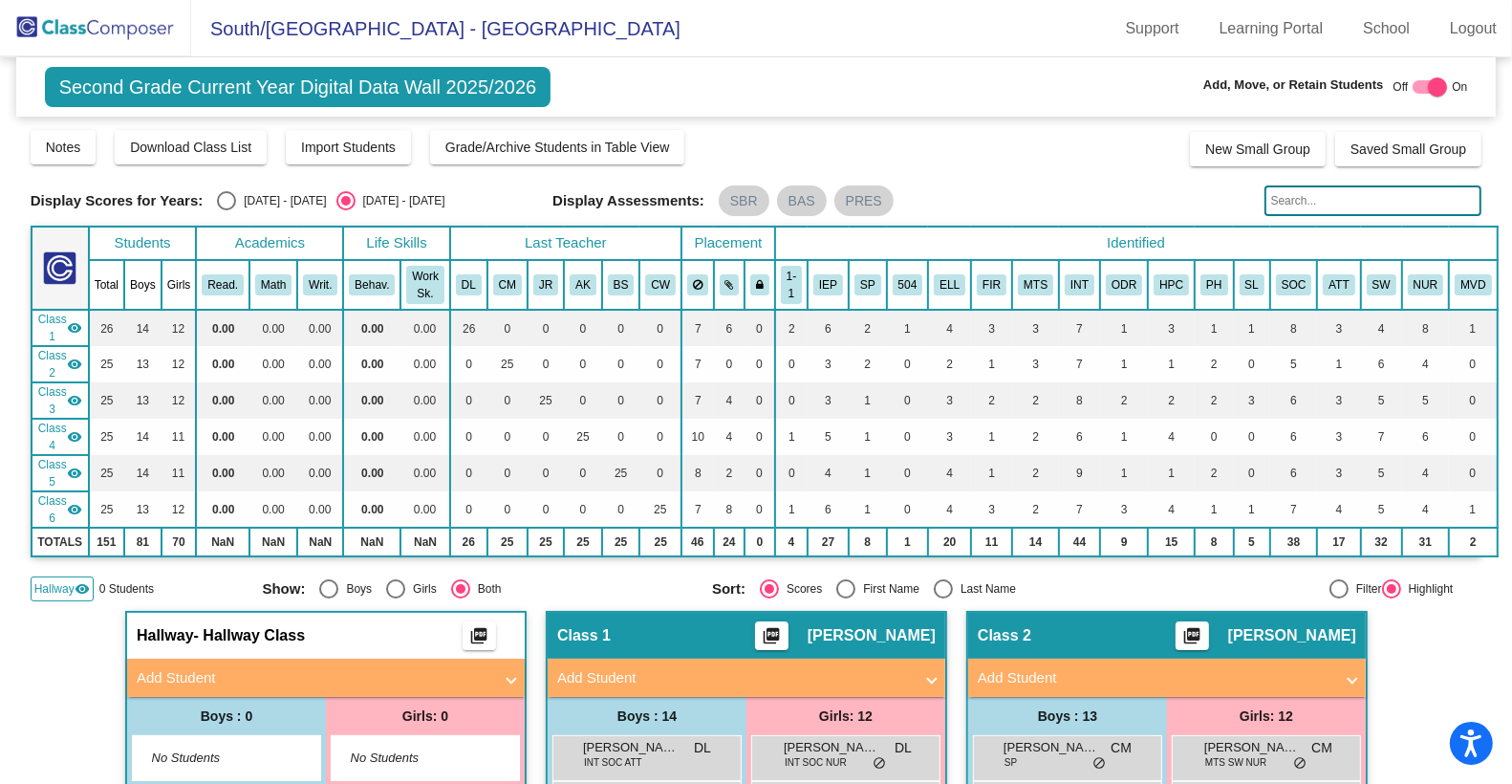
click at [1306, 197] on input "text" at bounding box center [1374, 201] width 218 height 31
click at [1290, 210] on input "text" at bounding box center [1374, 201] width 218 height 31
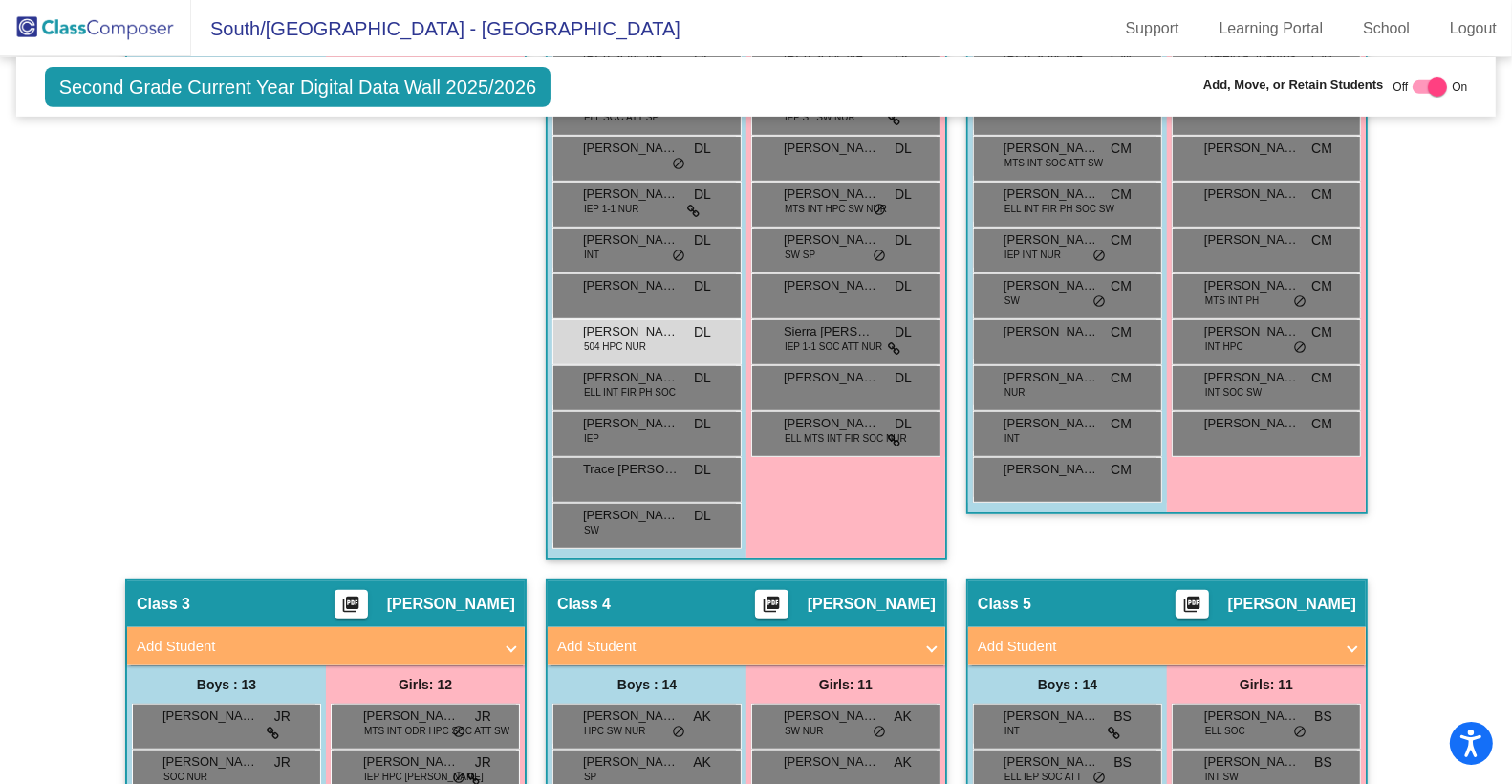
scroll to position [829, 0]
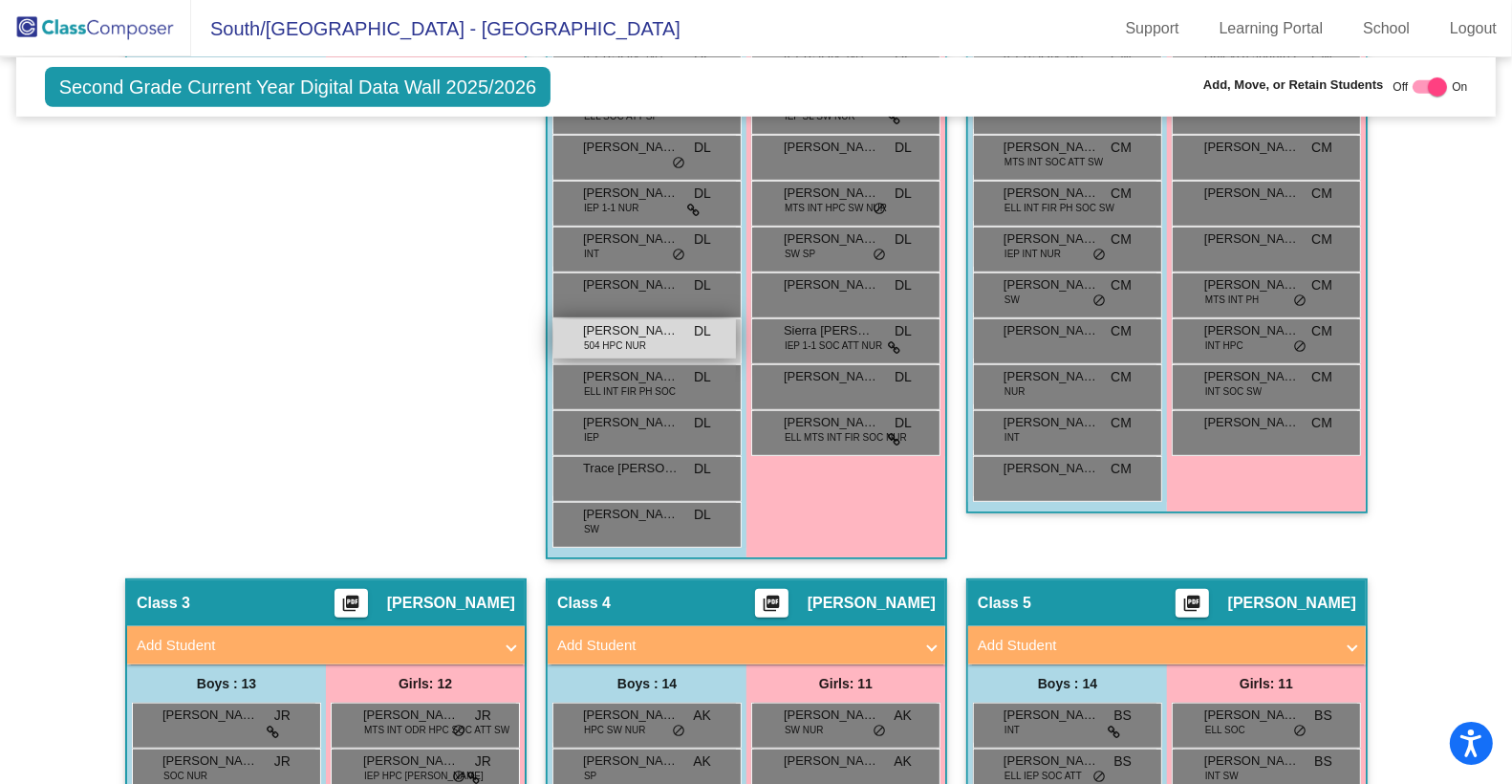
type input "pal"
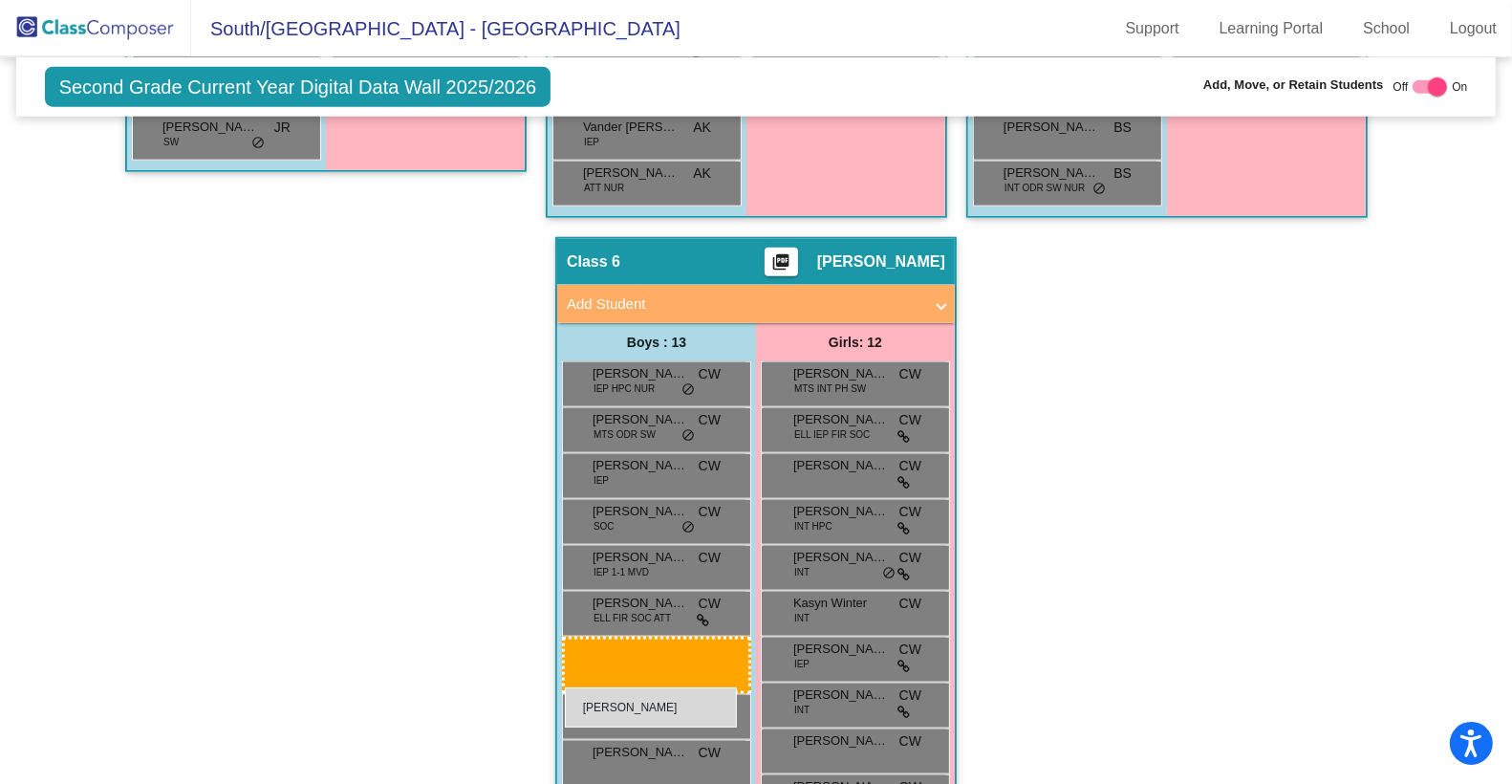
scroll to position [1864, 0]
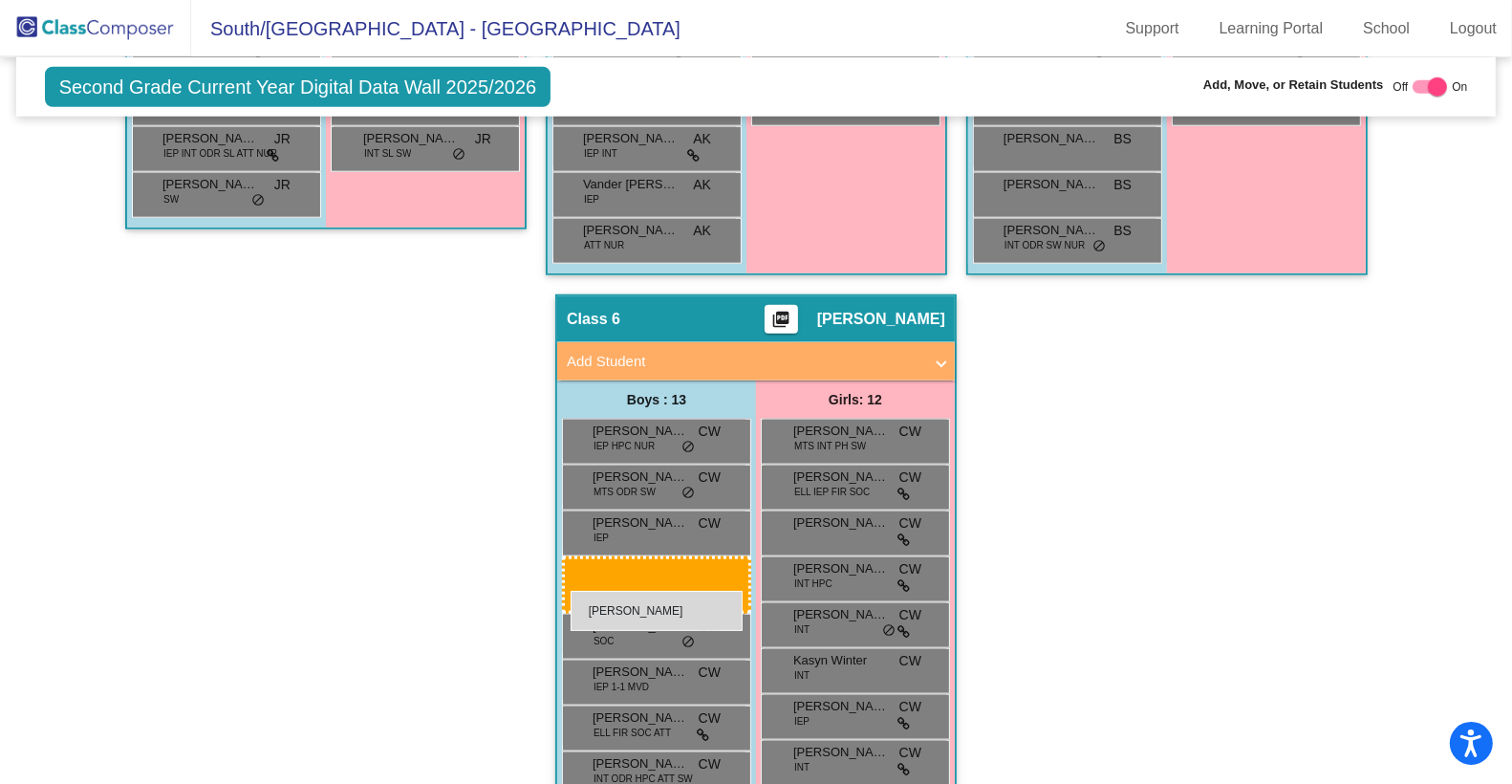
drag, startPoint x: 610, startPoint y: 332, endPoint x: 571, endPoint y: 591, distance: 261.9
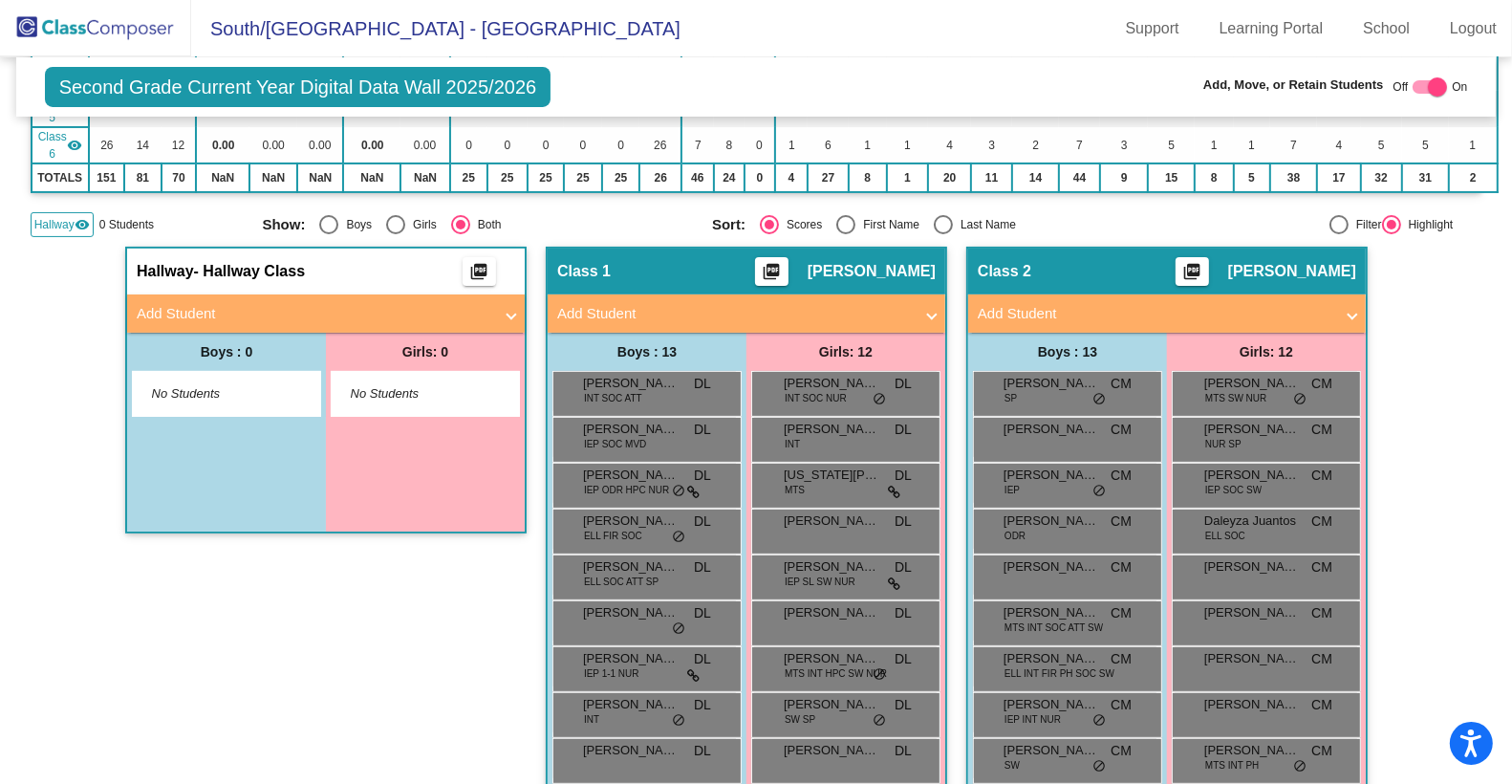
scroll to position [0, 0]
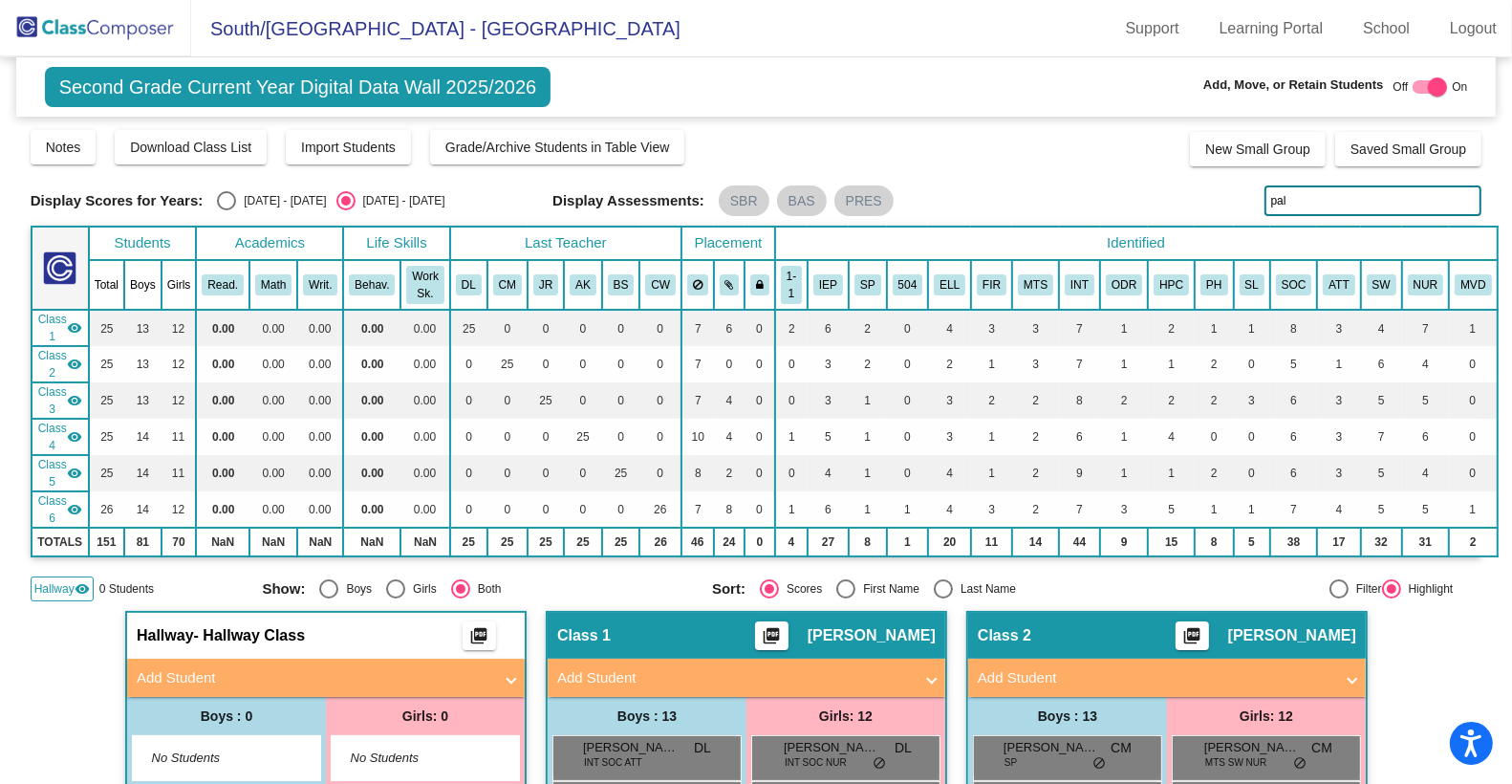
click at [824, 42] on mat-toolbar "[GEOGRAPHIC_DATA] - [GEOGRAPHIC_DATA] Support Learning Portal School Logout" at bounding box center [756, 28] width 1512 height 57
click at [117, 25] on img at bounding box center [96, 28] width 191 height 56
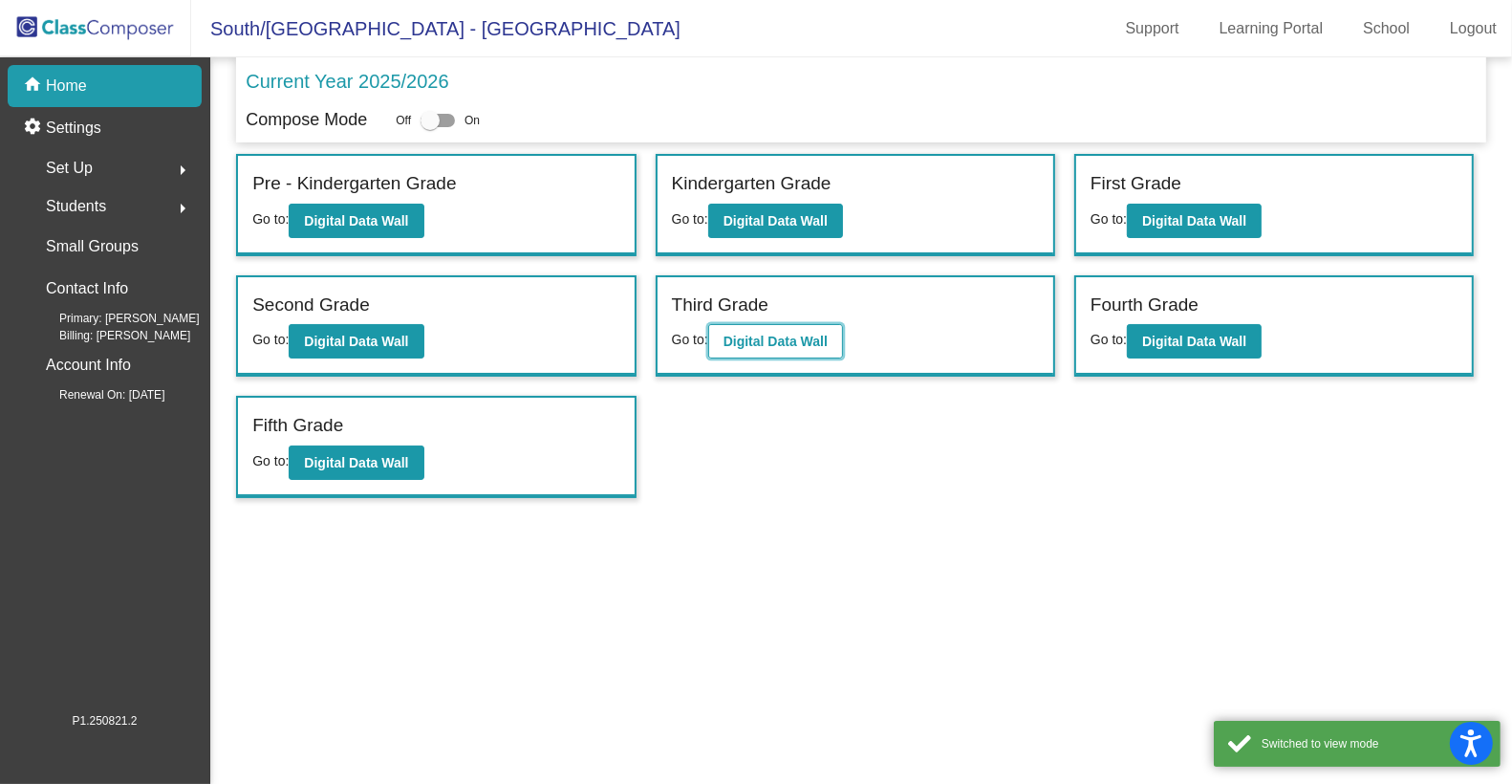
click at [772, 324] on button "Digital Data Wall" at bounding box center [776, 342] width 135 height 35
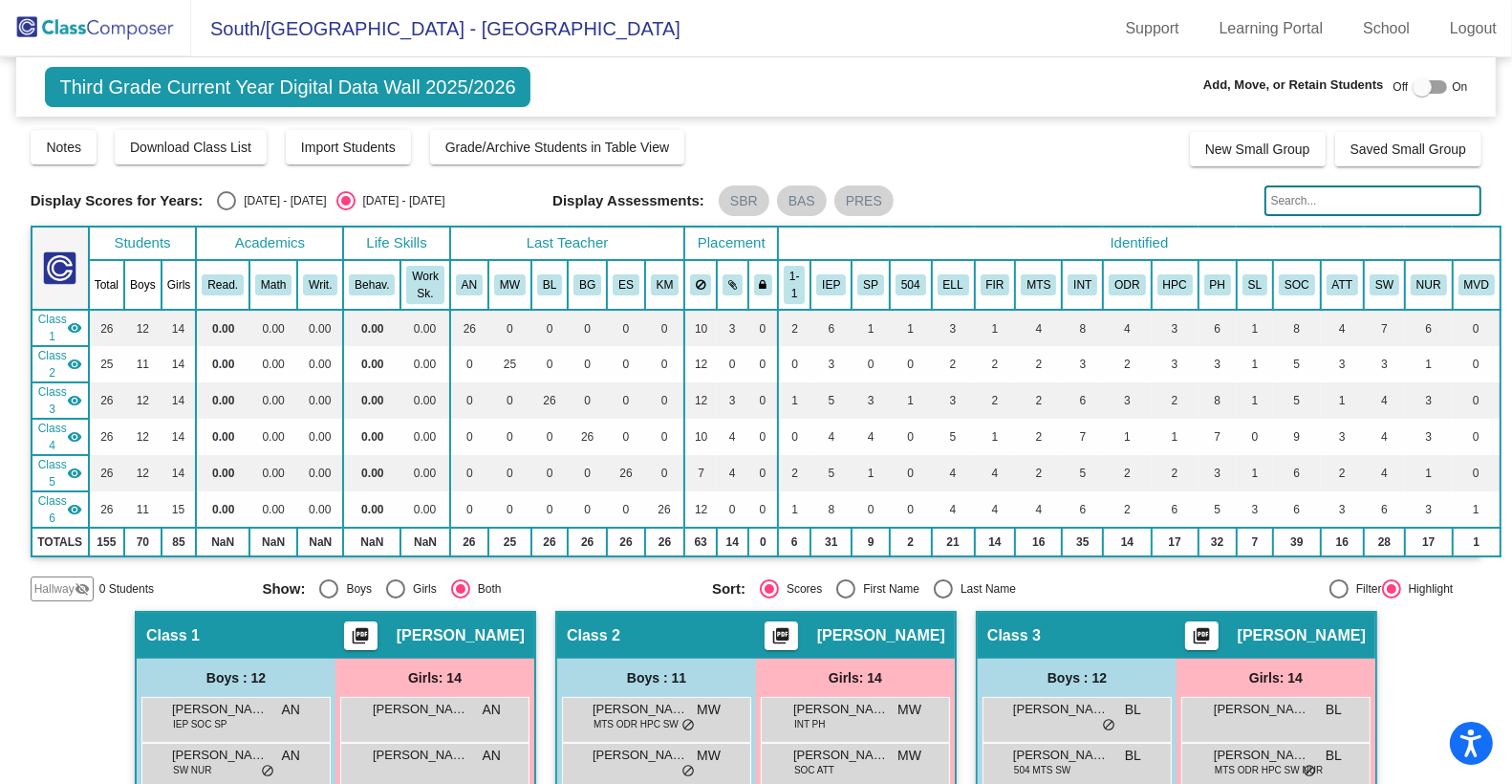
click at [797, 48] on mat-toolbar "[GEOGRAPHIC_DATA] - [GEOGRAPHIC_DATA] Support Learning Portal School Logout" at bounding box center [756, 28] width 1512 height 57
click at [119, 21] on img at bounding box center [96, 28] width 191 height 56
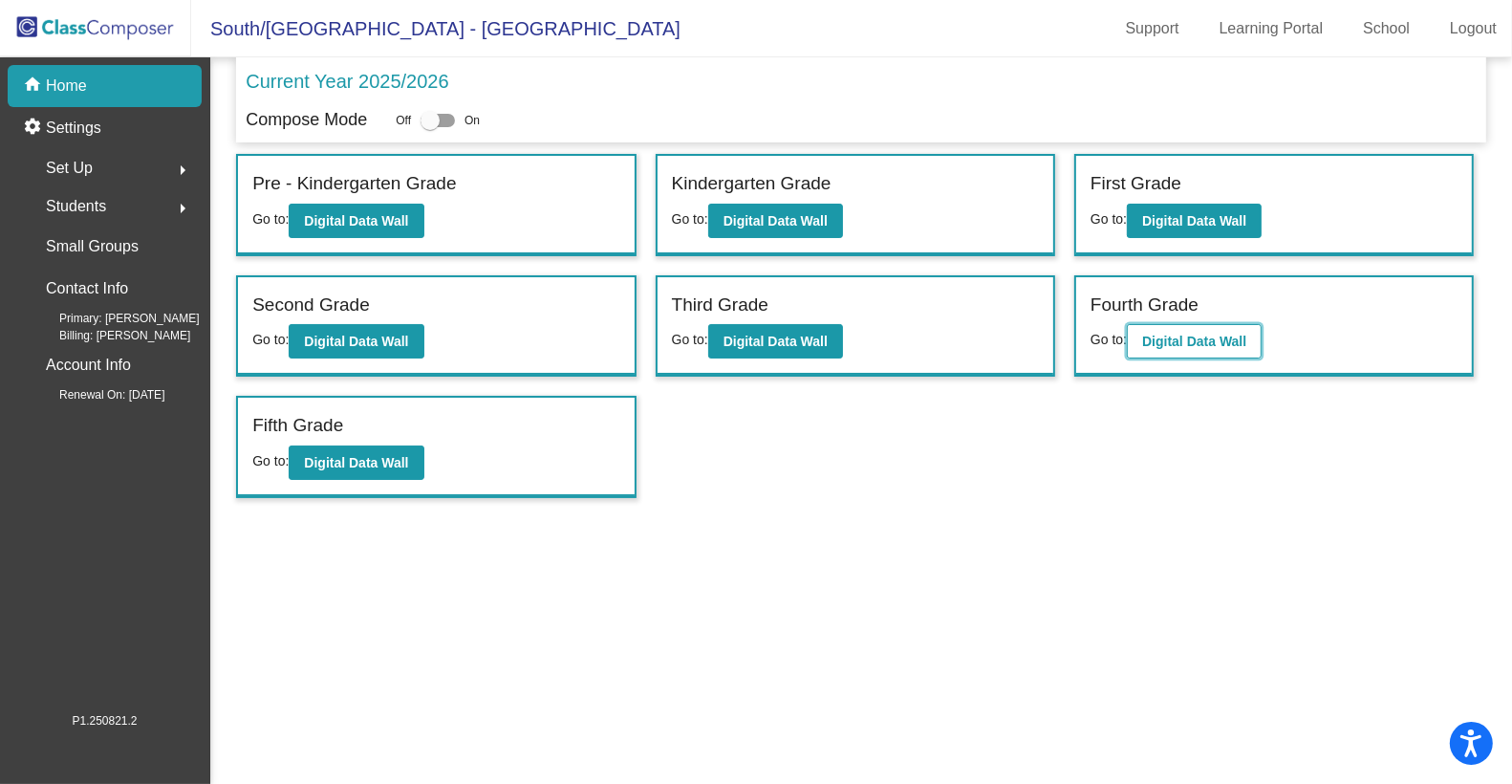
click at [1168, 333] on b "Digital Data Wall" at bounding box center [1194, 341] width 104 height 15
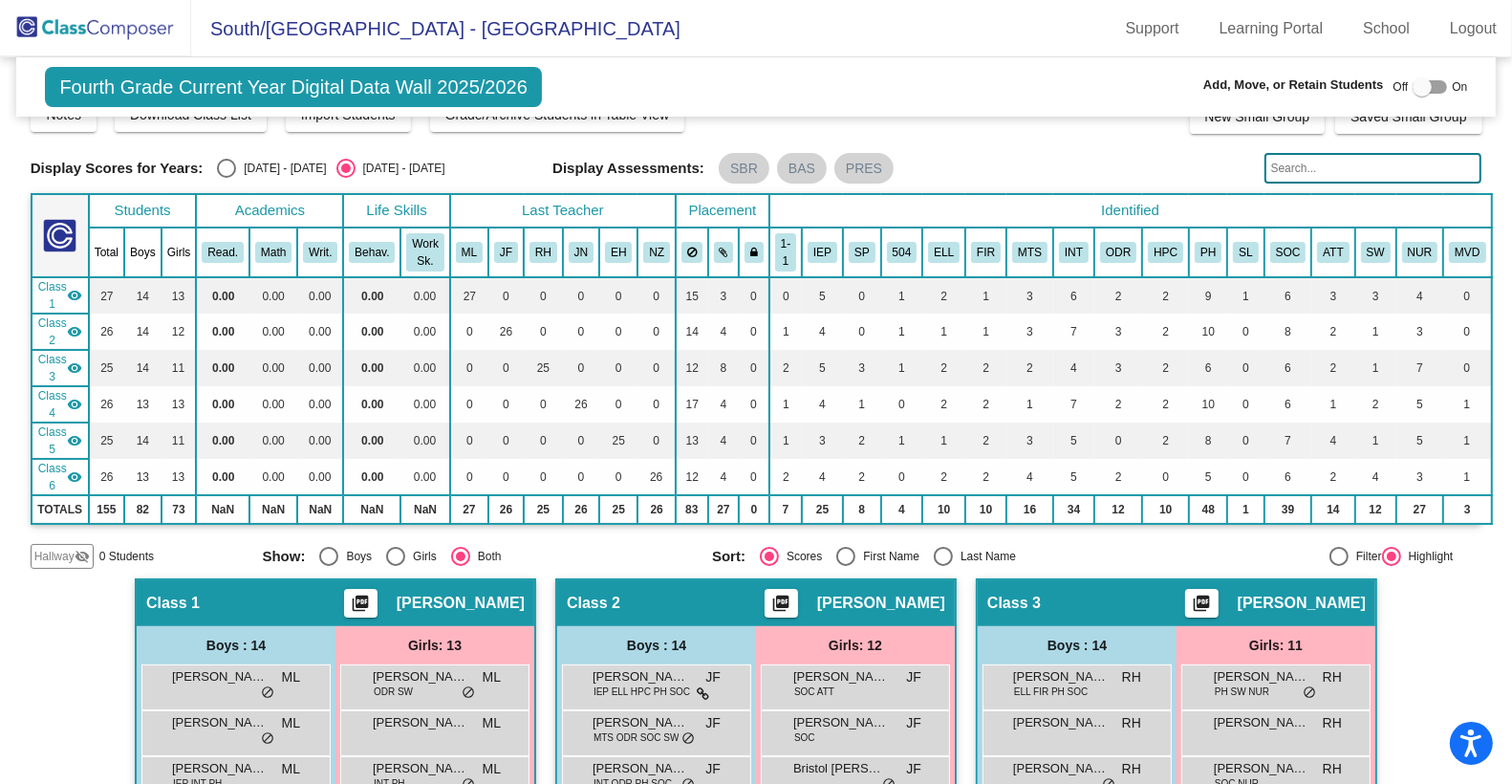
scroll to position [44, 0]
